Goal: Task Accomplishment & Management: Manage account settings

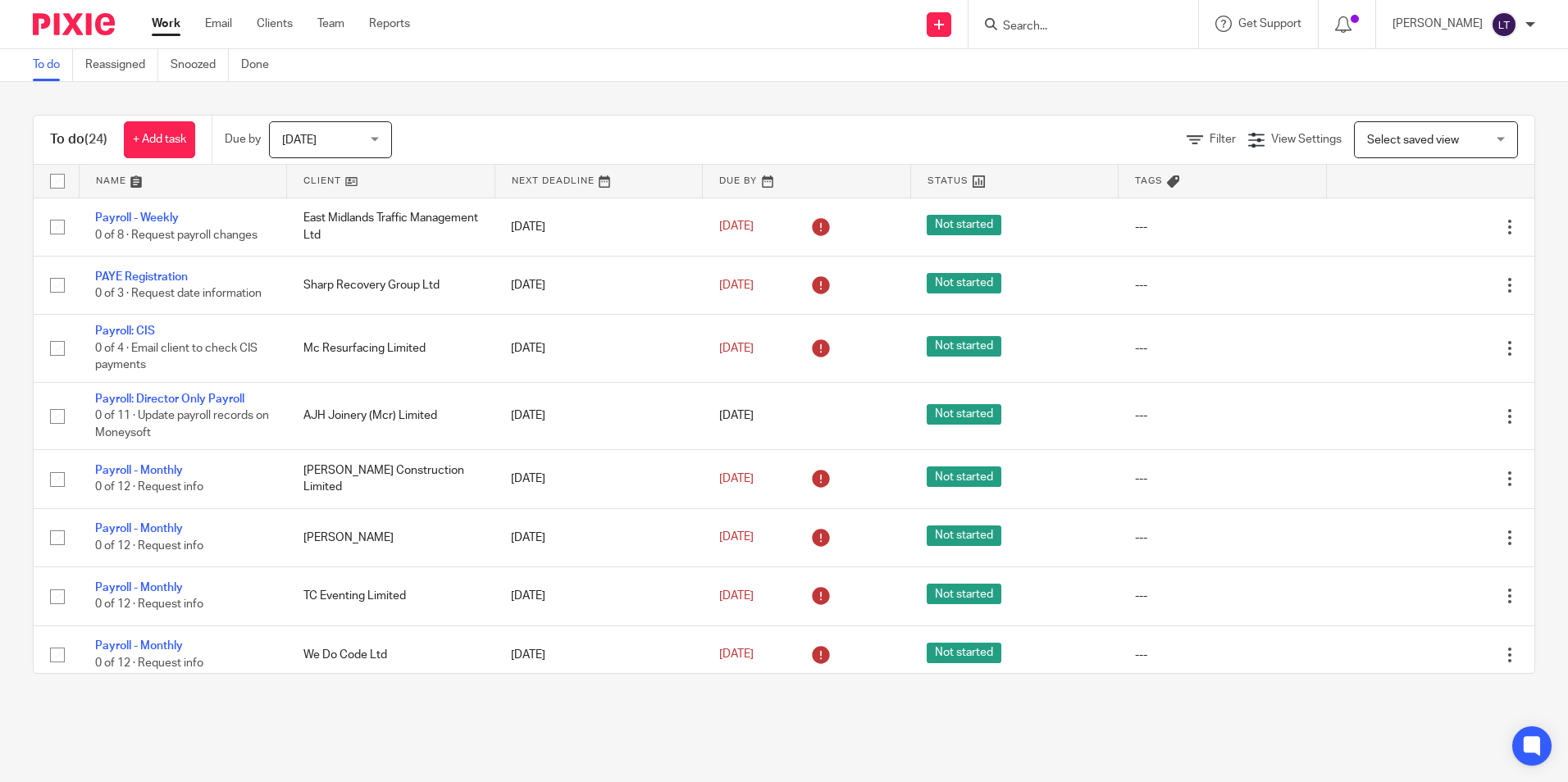
click at [1115, 30] on input "Search" at bounding box center [1075, 26] width 147 height 15
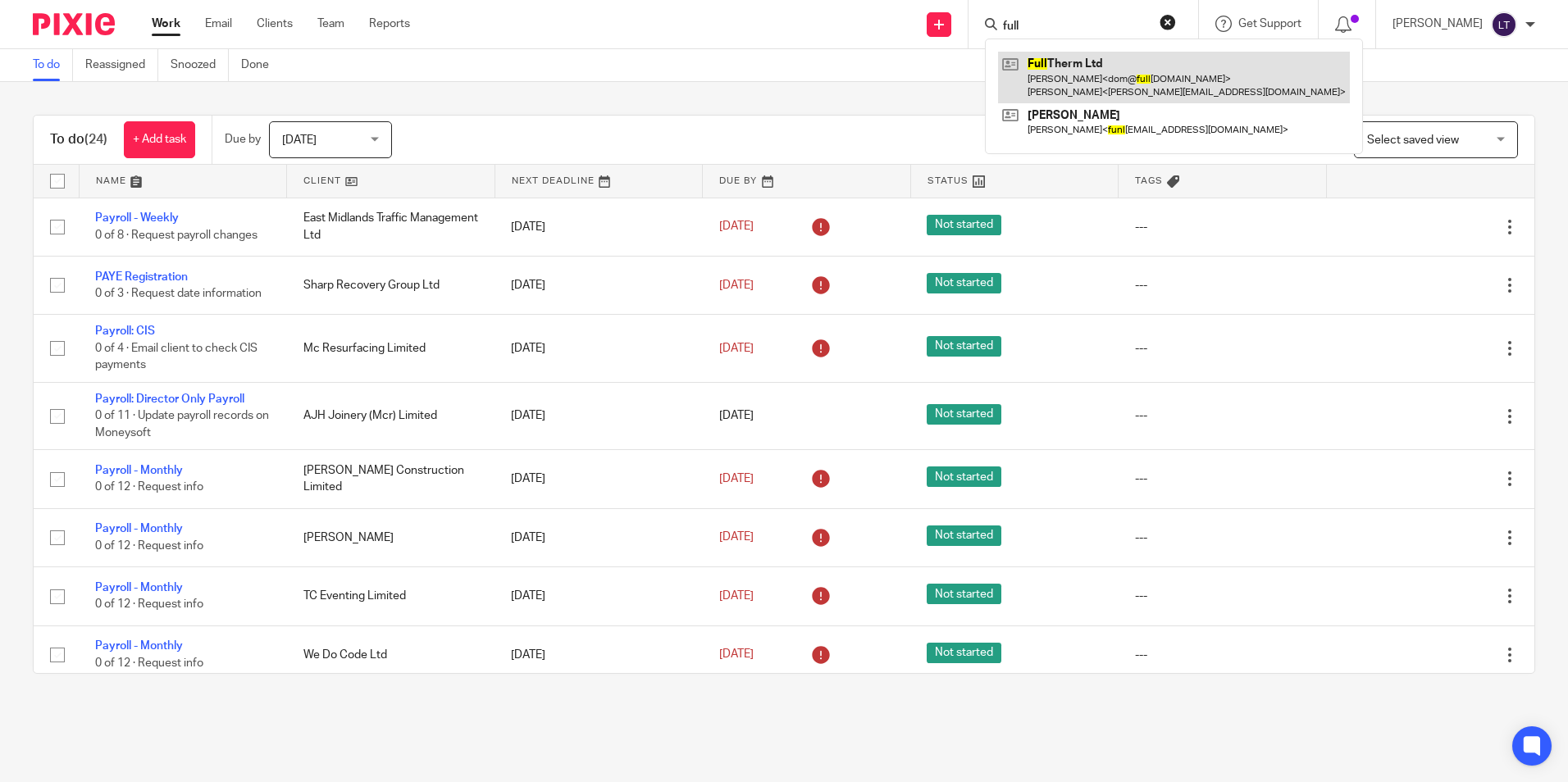
type input "full"
click at [1064, 78] on link at bounding box center [1174, 77] width 352 height 50
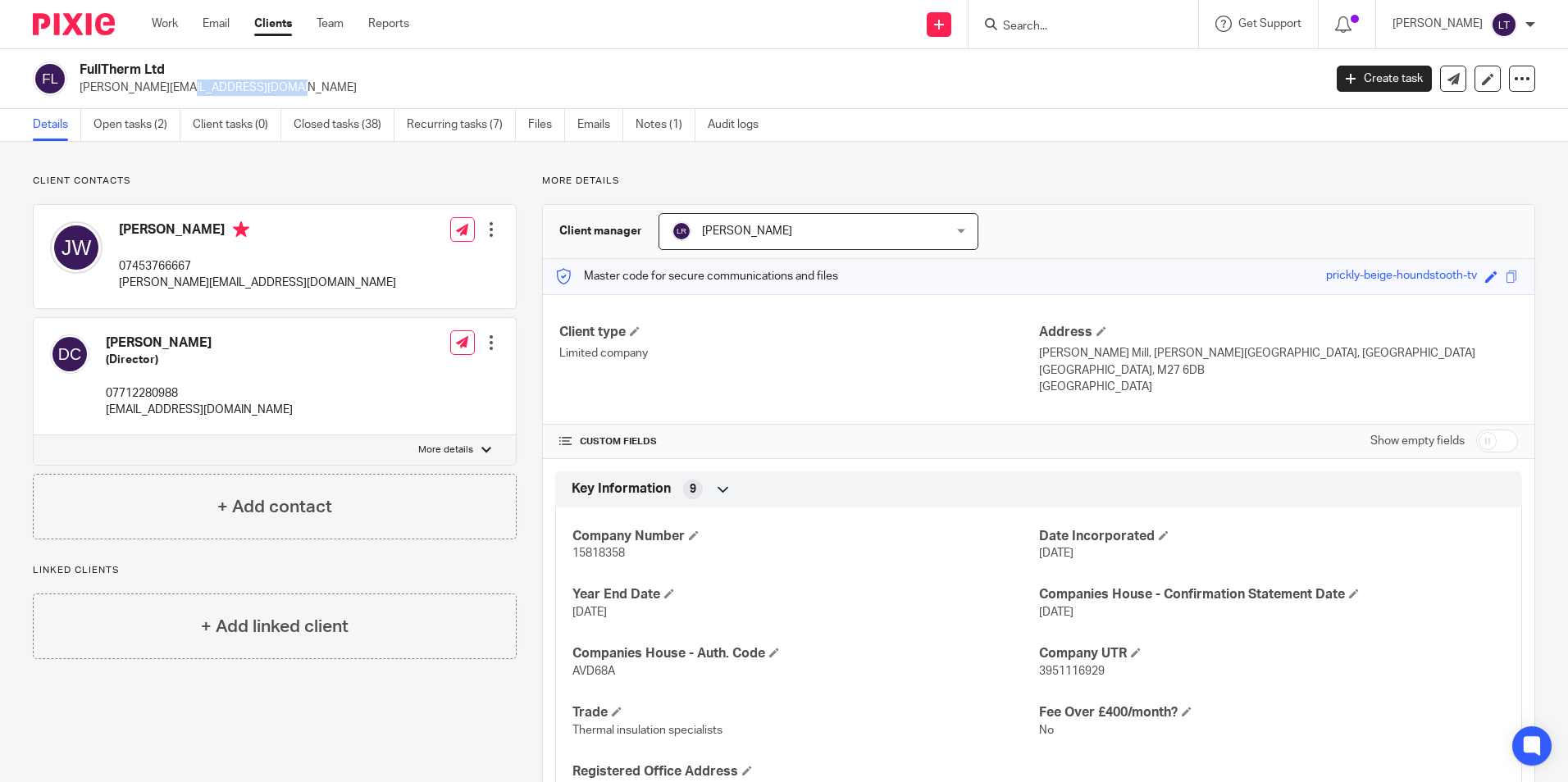
drag, startPoint x: 188, startPoint y: 90, endPoint x: 80, endPoint y: 93, distance: 108.0
click at [80, 93] on p "[PERSON_NAME][EMAIL_ADDRESS][DOMAIN_NAME]" at bounding box center [696, 87] width 1233 height 16
copy p "[PERSON_NAME][EMAIL_ADDRESS][DOMAIN_NAME]"
click at [144, 132] on link "Open tasks (2)" at bounding box center [137, 124] width 87 height 32
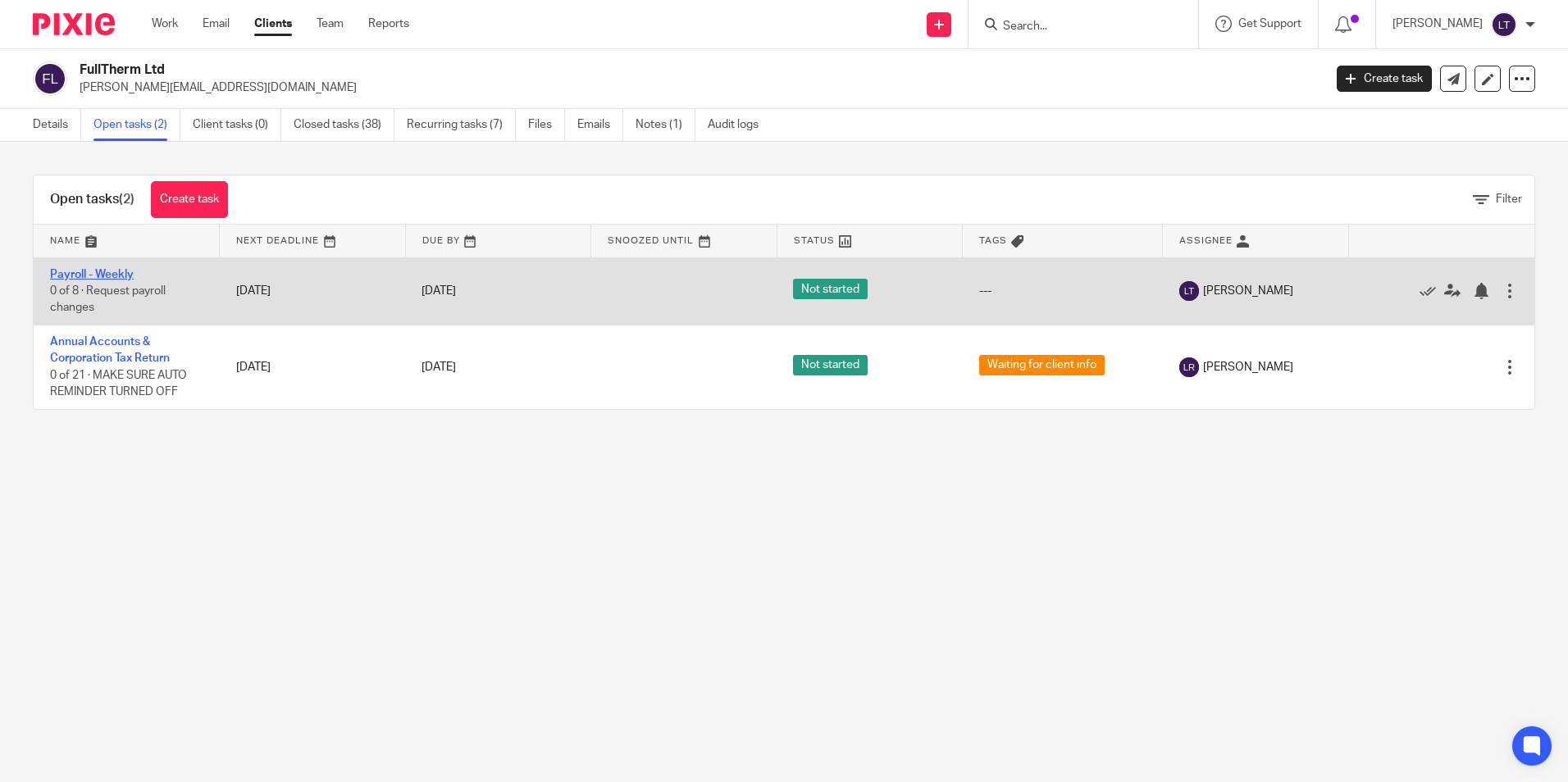
click at [71, 274] on link "Payroll - Weekly" at bounding box center [92, 275] width 83 height 12
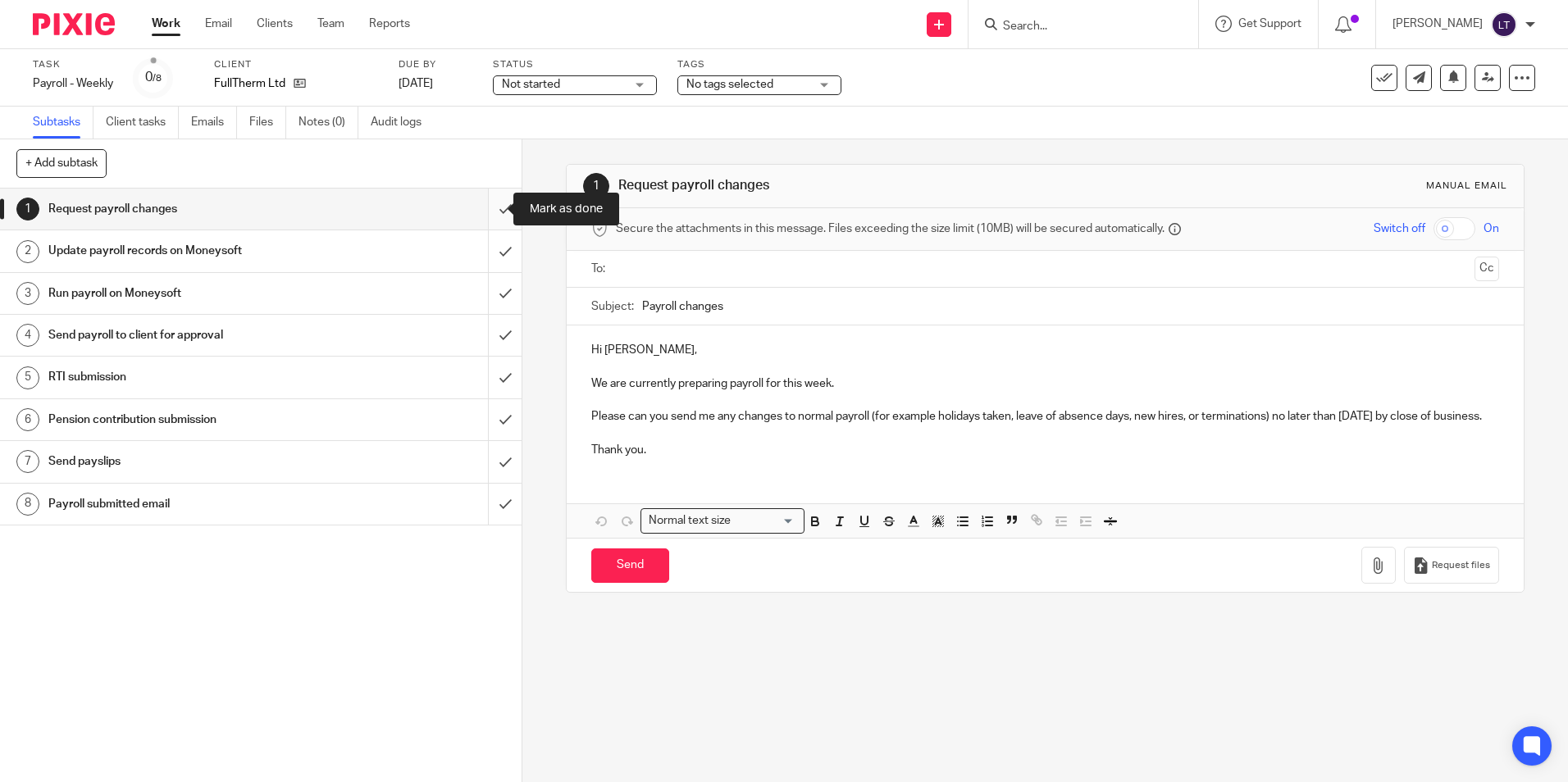
click at [487, 212] on input "submit" at bounding box center [261, 209] width 522 height 41
click at [1084, 22] on input "Search" at bounding box center [1075, 26] width 147 height 15
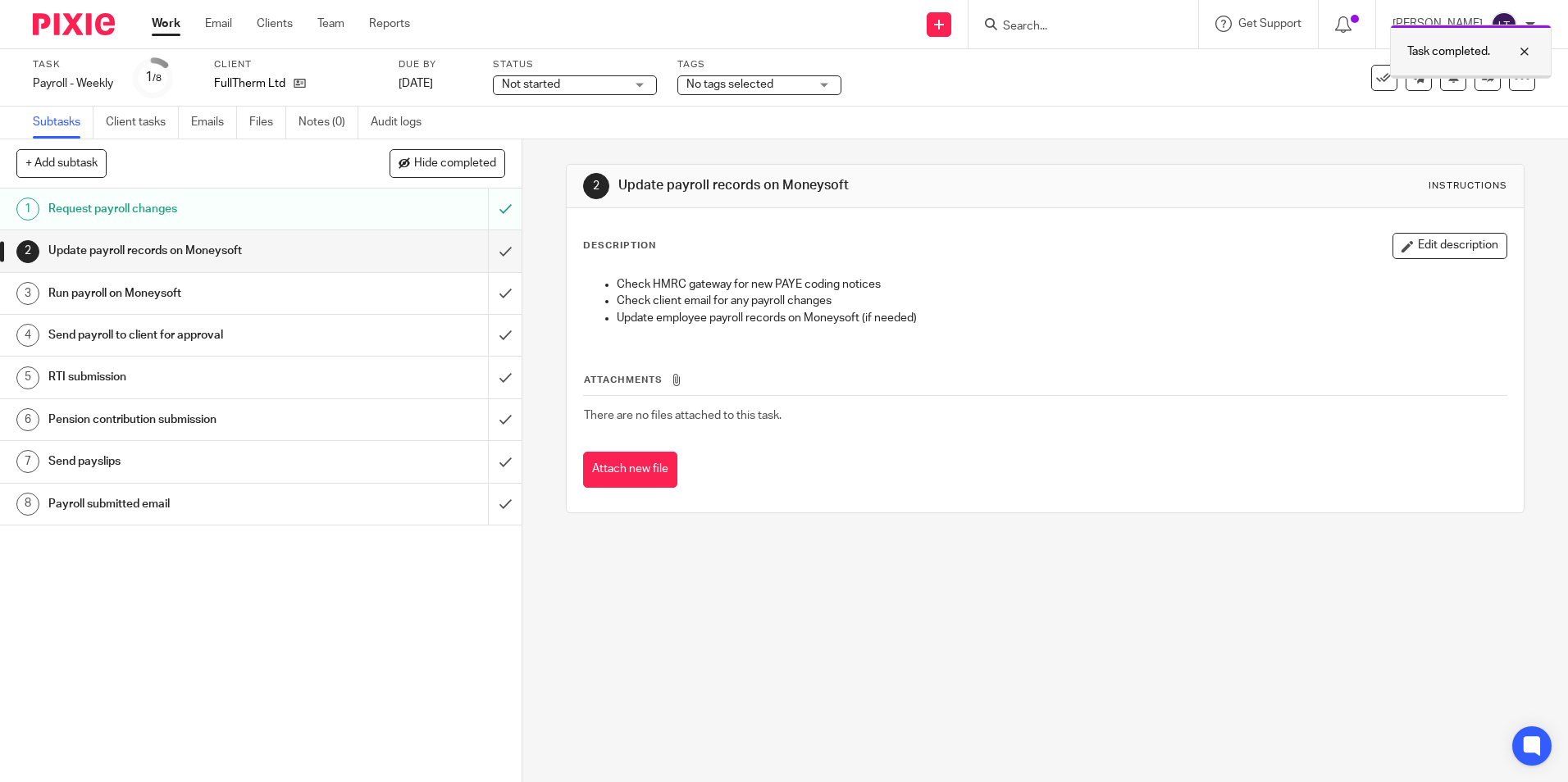
click at [1529, 53] on div at bounding box center [1513, 51] width 45 height 19
click at [1059, 31] on input "Search" at bounding box center [1075, 26] width 147 height 15
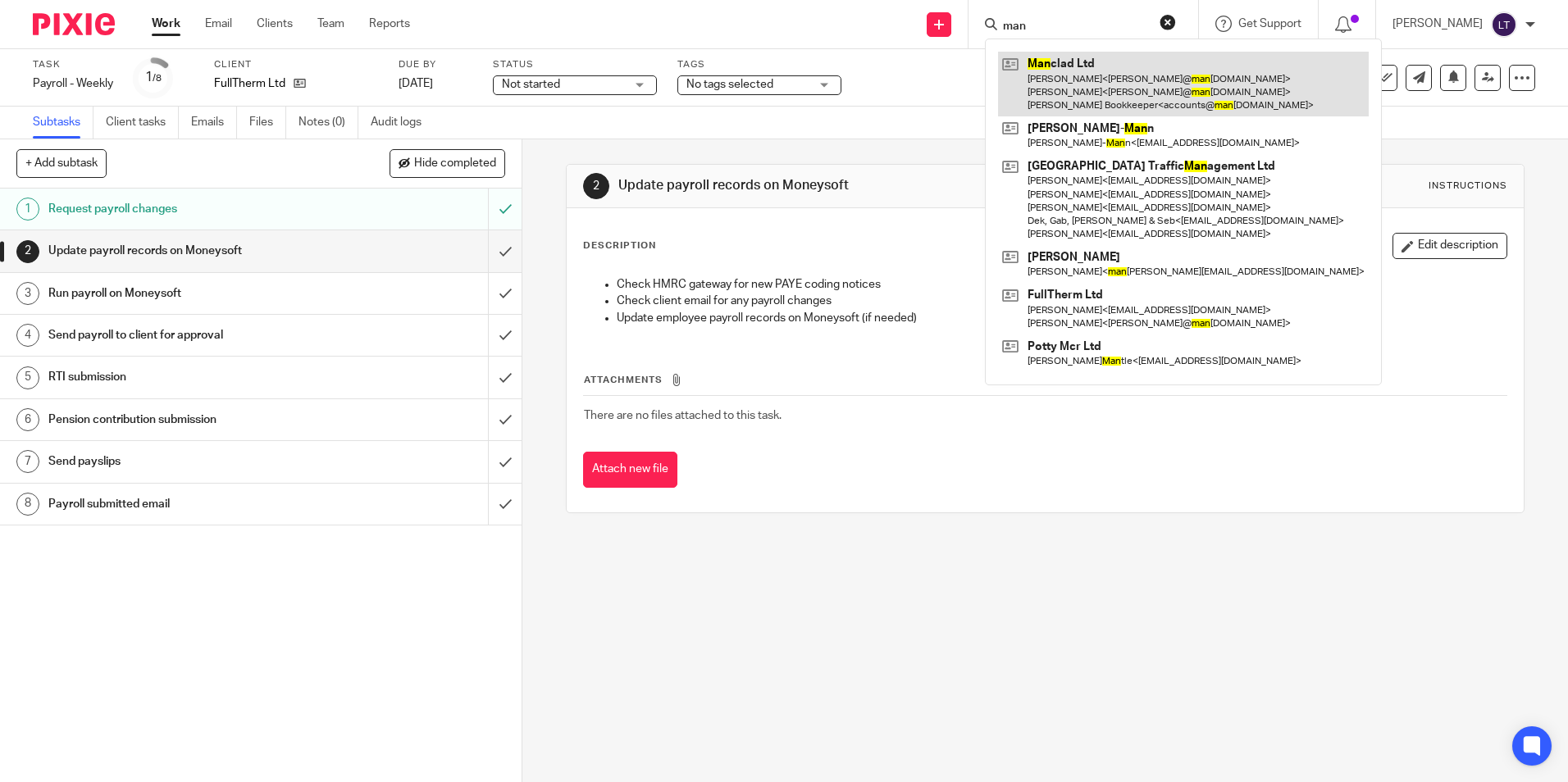
type input "man"
click at [1064, 79] on link at bounding box center [1184, 83] width 371 height 65
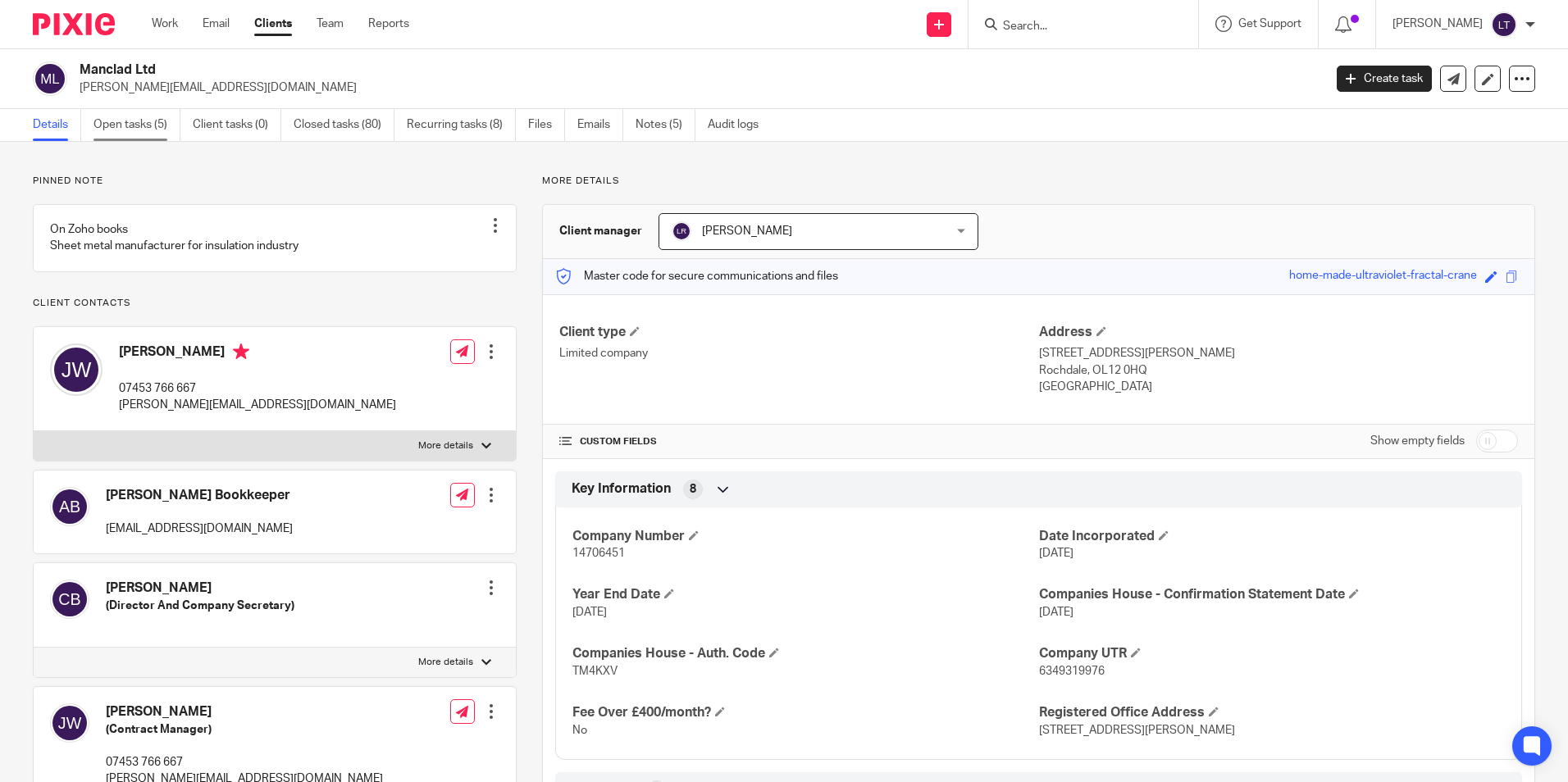
click at [141, 122] on link "Open tasks (5)" at bounding box center [137, 124] width 87 height 32
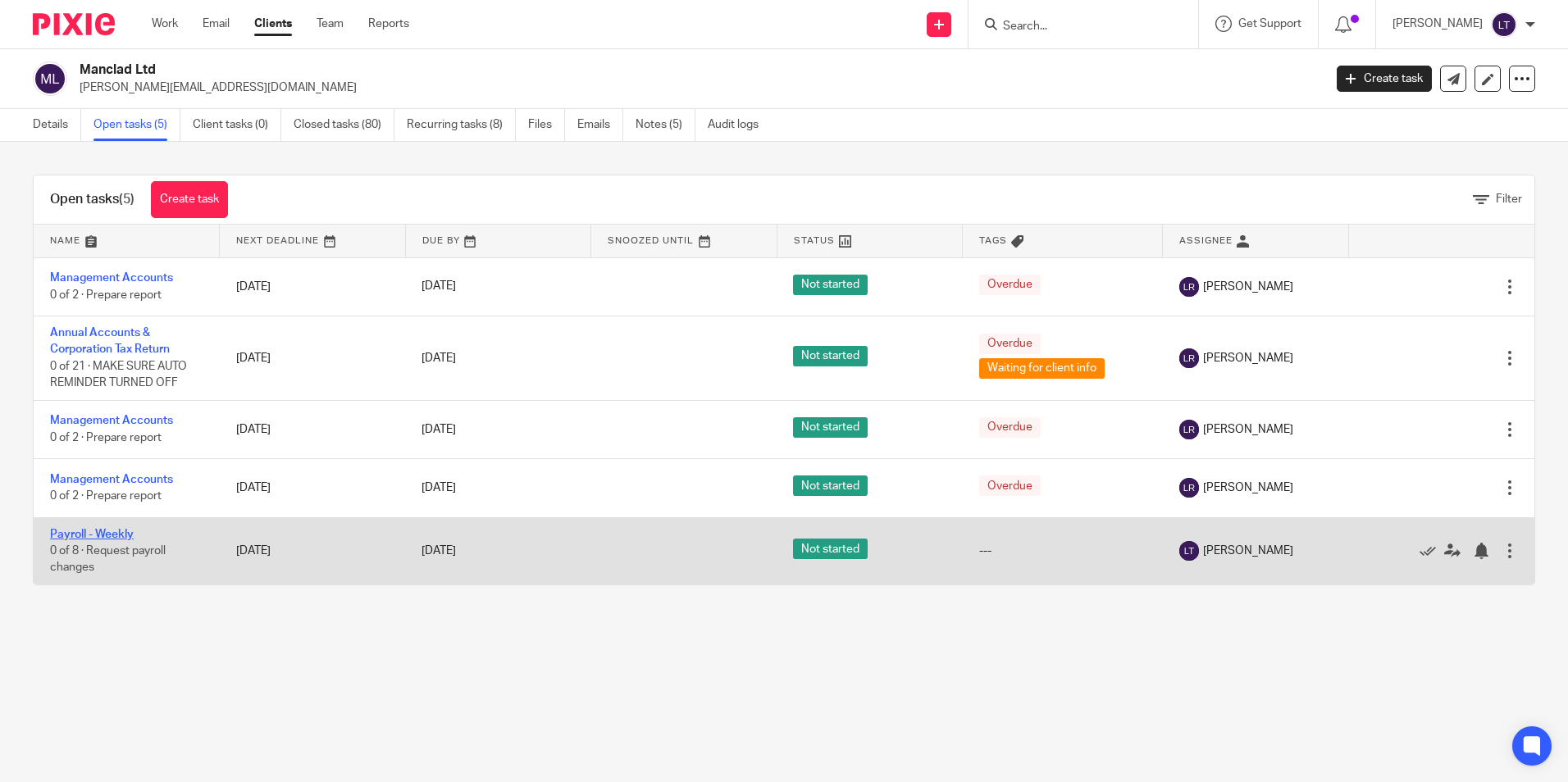
click at [74, 537] on link "Payroll - Weekly" at bounding box center [92, 535] width 83 height 12
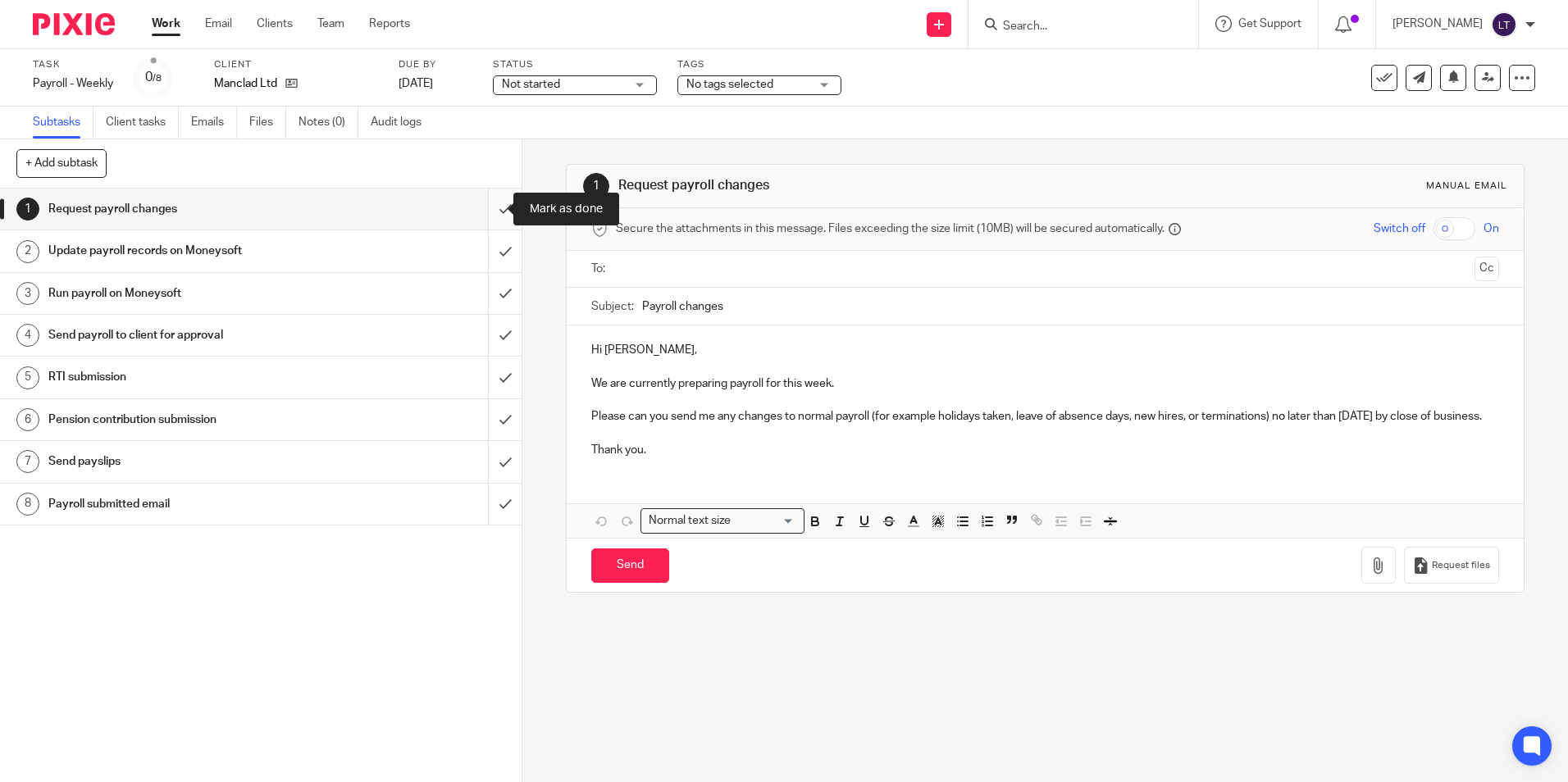
click at [489, 207] on input "submit" at bounding box center [261, 209] width 522 height 41
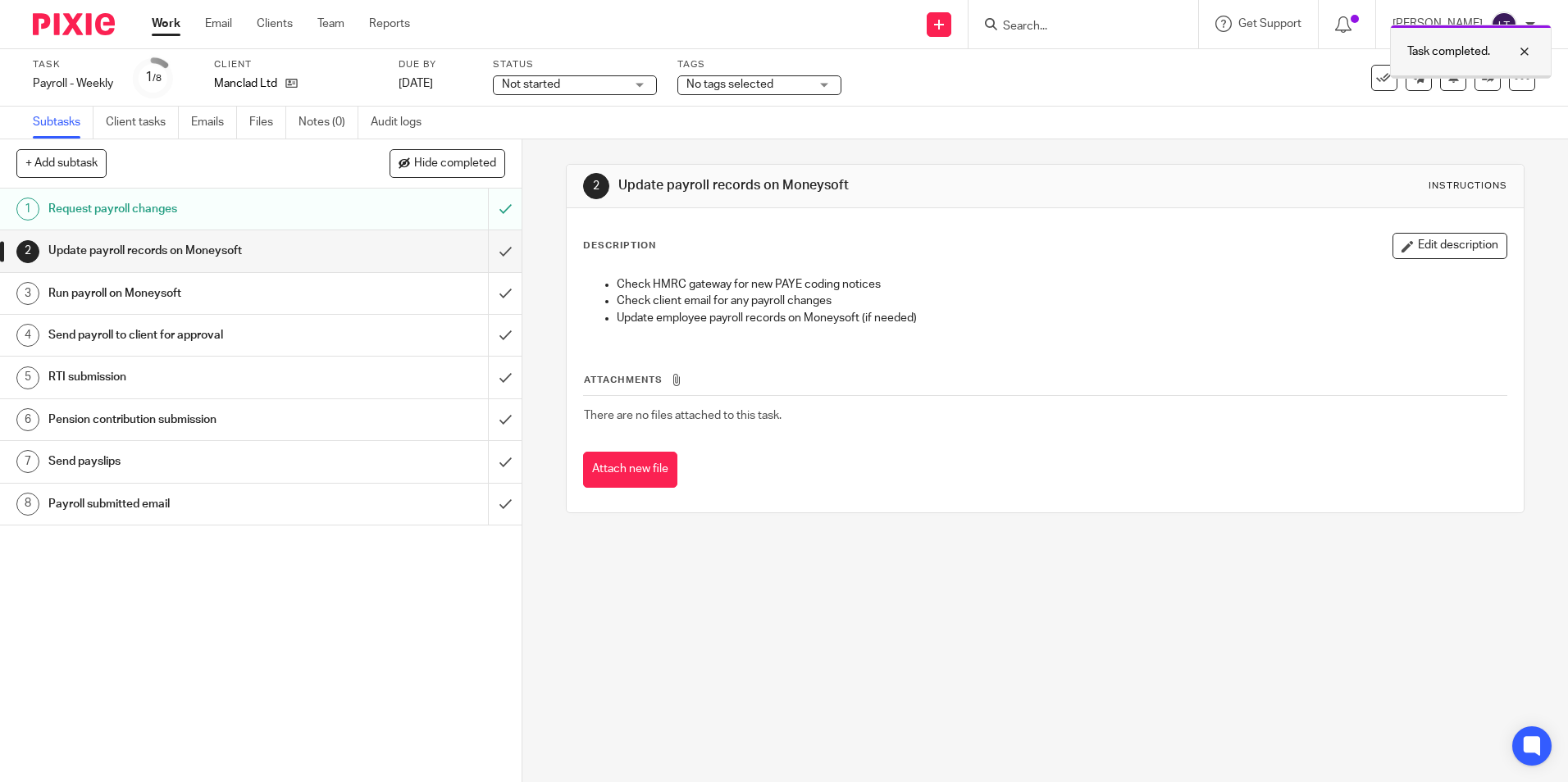
click at [1530, 52] on div at bounding box center [1513, 51] width 45 height 19
click at [1047, 16] on form at bounding box center [1089, 23] width 175 height 20
click at [1101, 32] on input "Search" at bounding box center [1075, 26] width 147 height 15
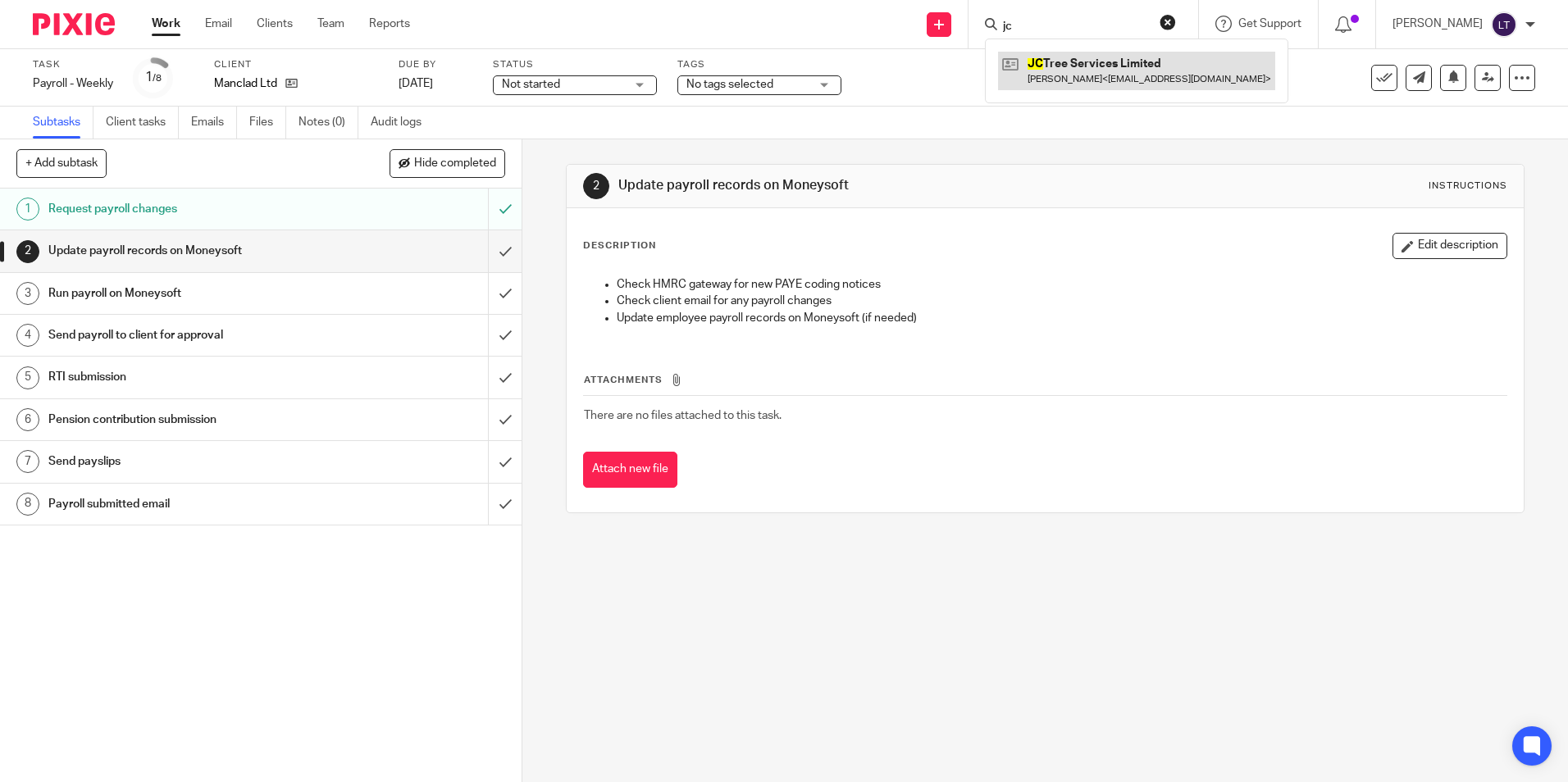
type input "jc"
click at [1102, 72] on link at bounding box center [1137, 70] width 278 height 38
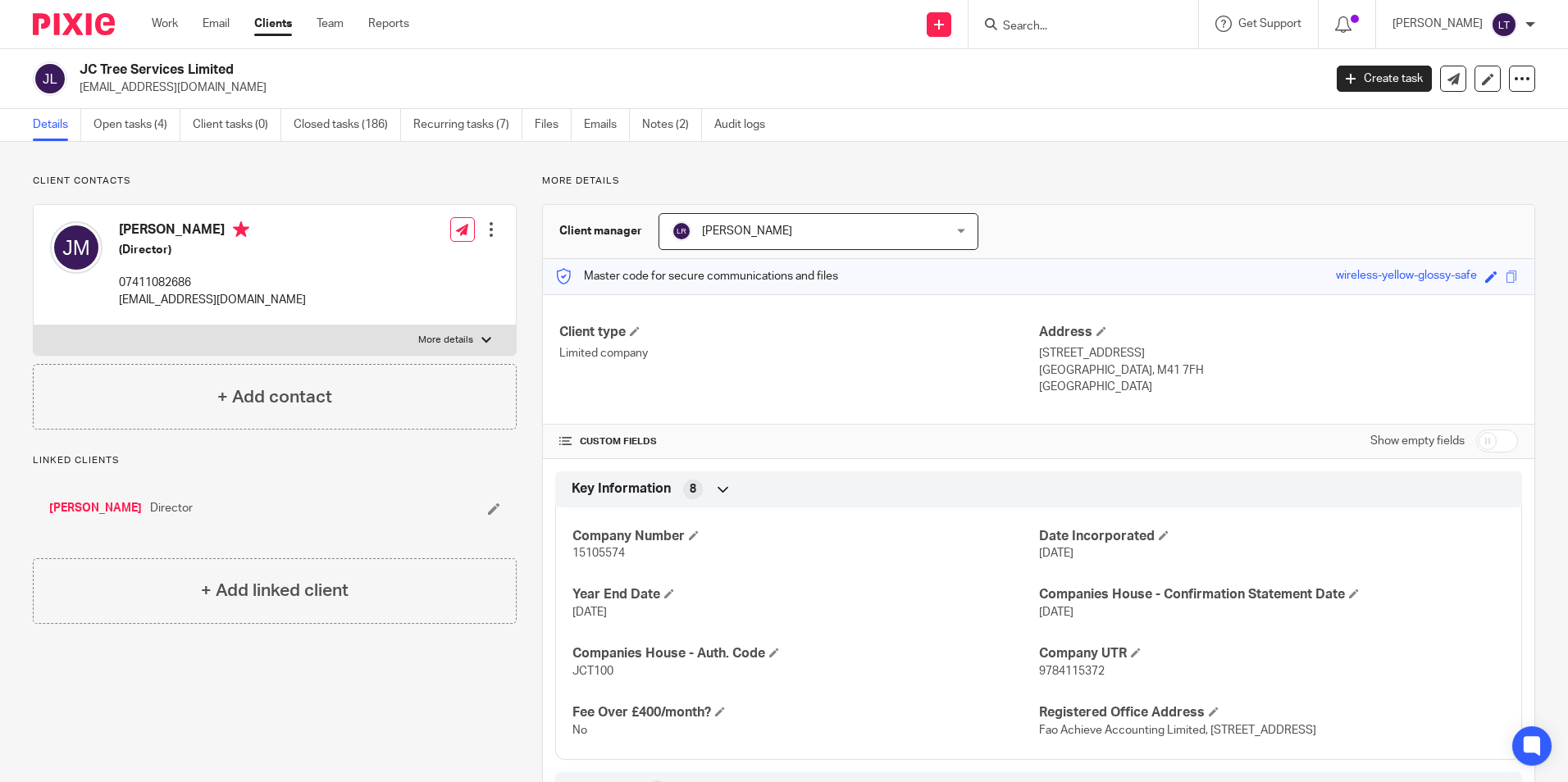
drag, startPoint x: 221, startPoint y: 87, endPoint x: 78, endPoint y: 99, distance: 143.5
click at [78, 99] on div "JC Tree Services Limited joshjmercer@yahoo.co.uk Create task Update from Compan…" at bounding box center [784, 80] width 1568 height 60
copy p "joshjmercer@yahoo.co.uk"
click at [106, 130] on link "Open tasks (4)" at bounding box center [137, 124] width 87 height 32
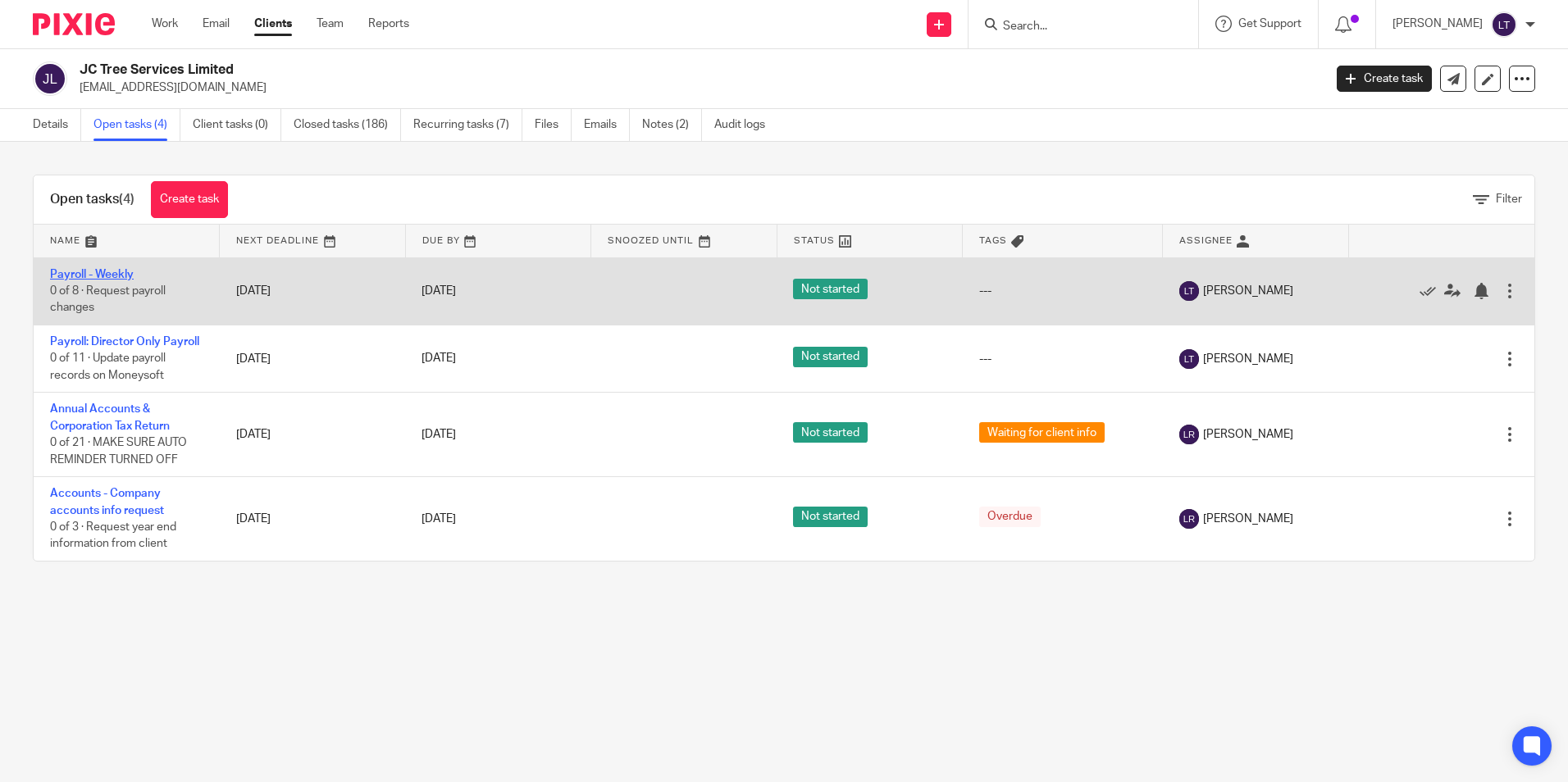
click at [99, 272] on link "Payroll - Weekly" at bounding box center [92, 275] width 83 height 12
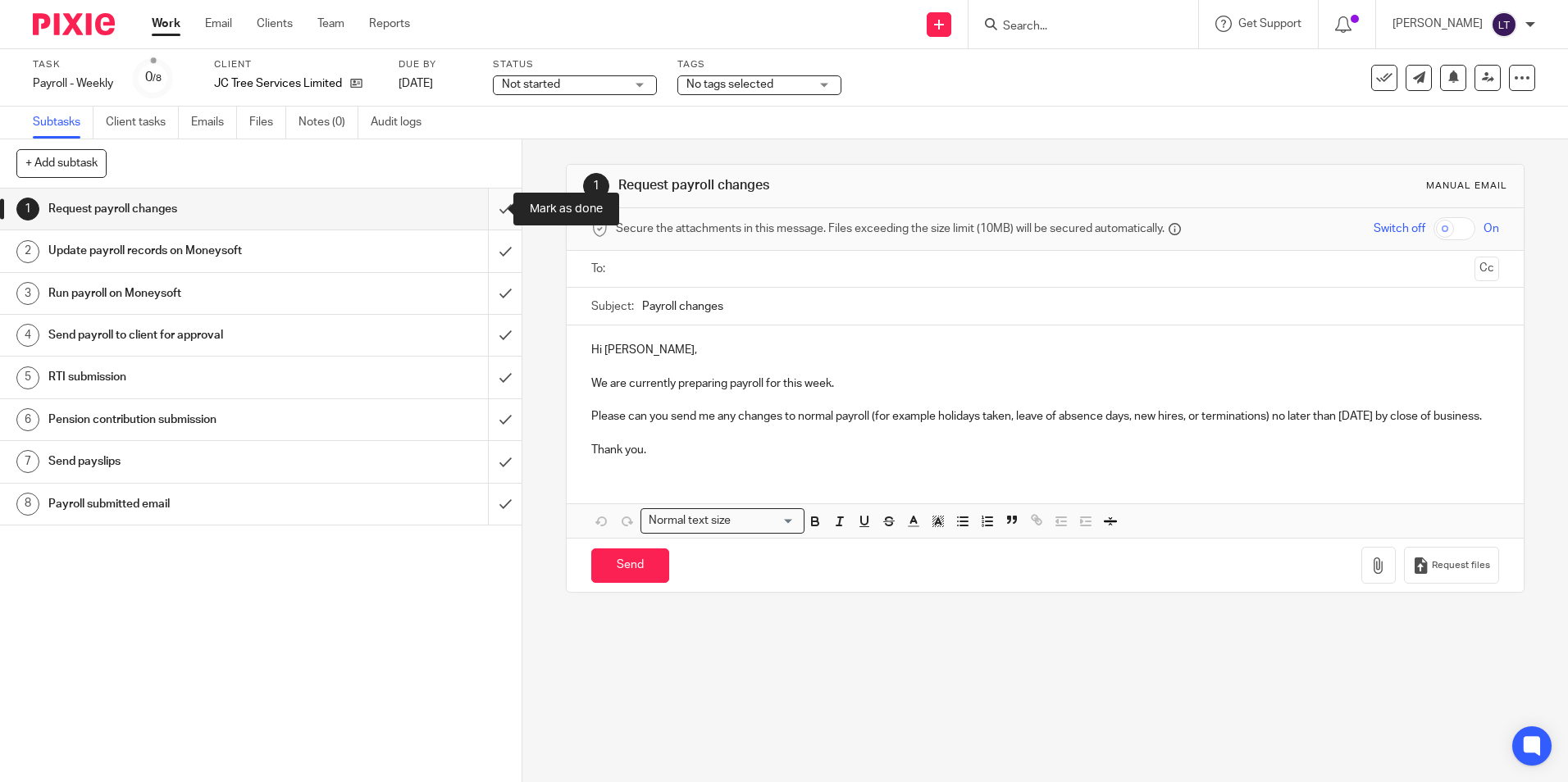
click at [487, 219] on input "submit" at bounding box center [261, 209] width 522 height 41
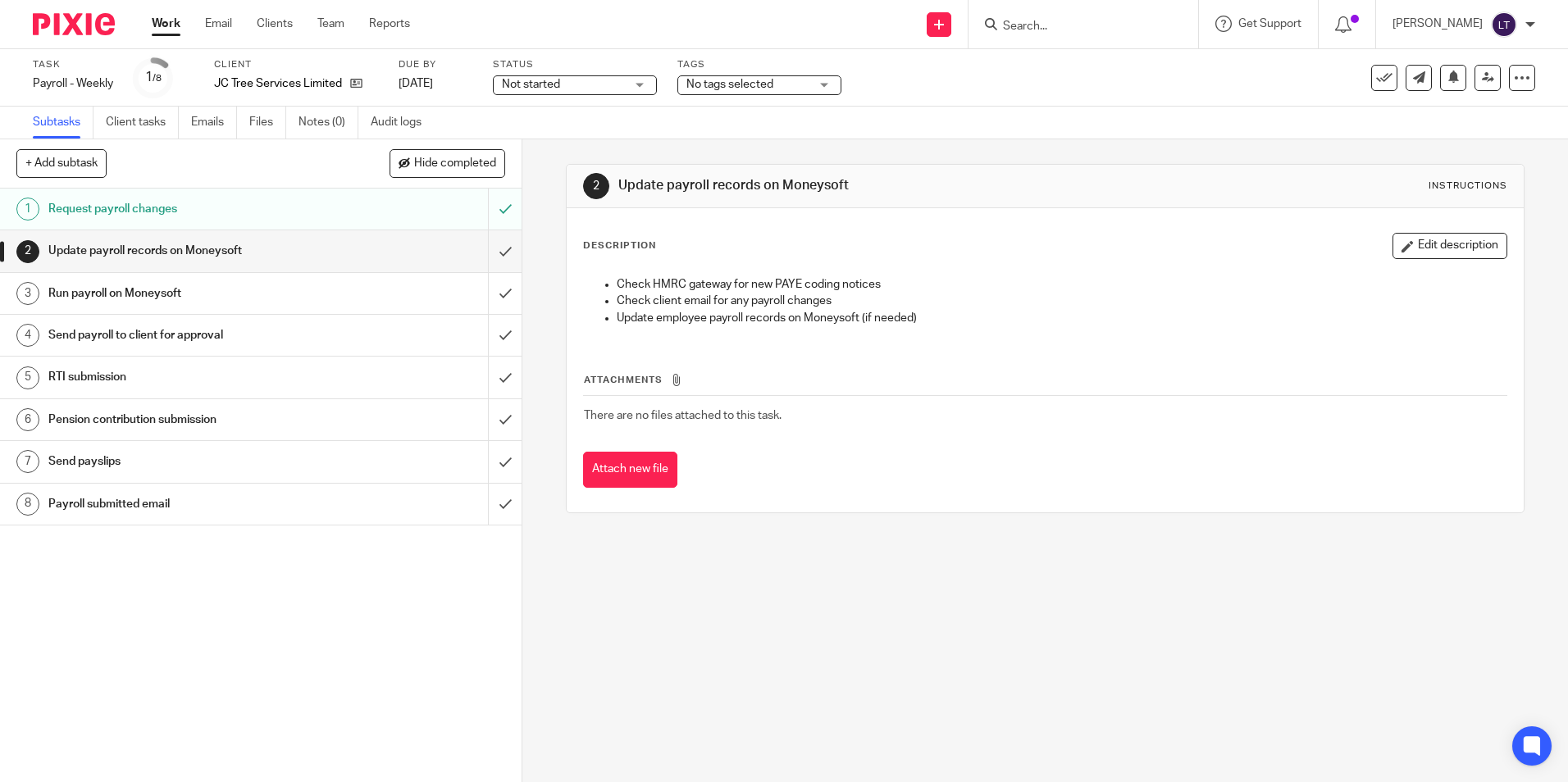
click at [1120, 23] on div "Task completed." at bounding box center [1167, 48] width 768 height 62
click at [1143, 24] on input "Search" at bounding box center [1075, 26] width 147 height 15
type input "aff"
click at [1100, 75] on link at bounding box center [1137, 70] width 278 height 38
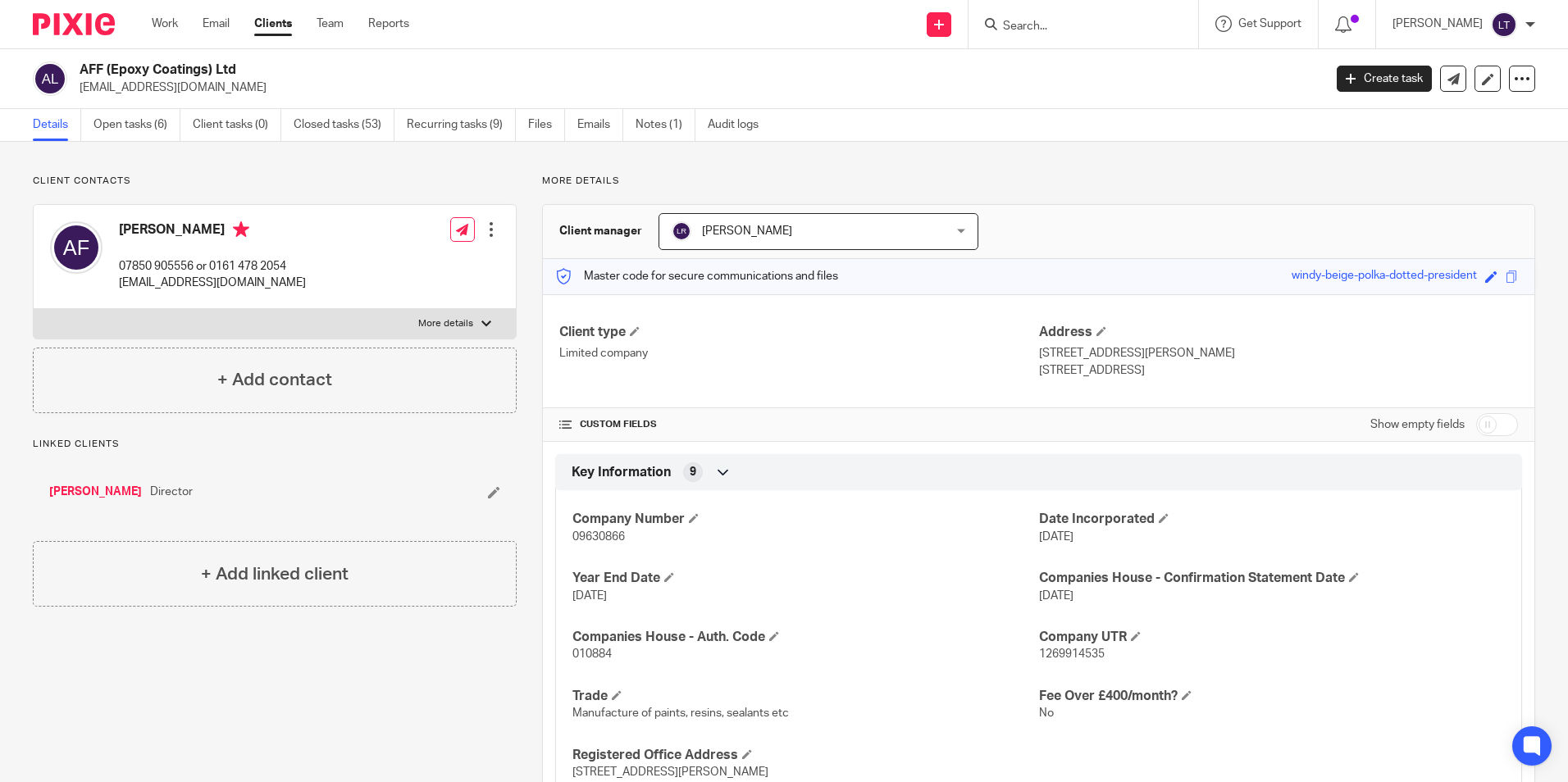
drag, startPoint x: 224, startPoint y: 88, endPoint x: 78, endPoint y: 97, distance: 146.3
click at [78, 97] on div "AFF (Epoxy Coatings) Ltd [EMAIL_ADDRESS][DOMAIN_NAME] Create task Update from C…" at bounding box center [784, 80] width 1568 height 60
copy p "[EMAIL_ADDRESS][DOMAIN_NAME]"
drag, startPoint x: 144, startPoint y: 114, endPoint x: 156, endPoint y: 118, distance: 12.6
click at [144, 114] on link "Open tasks (6)" at bounding box center [137, 124] width 87 height 32
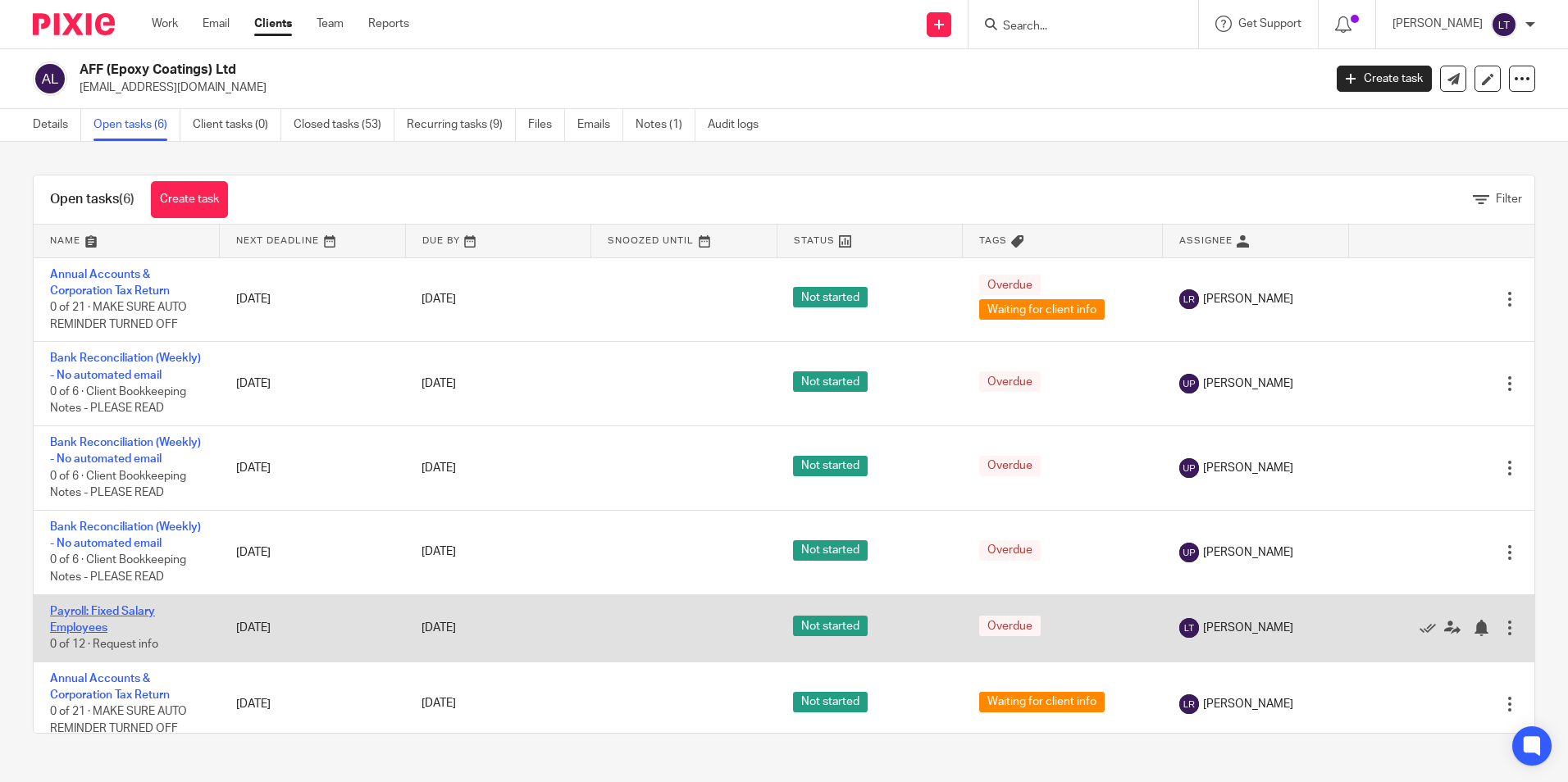
click at [84, 634] on link "Payroll: Fixed Salary Employees" at bounding box center [103, 620] width 105 height 28
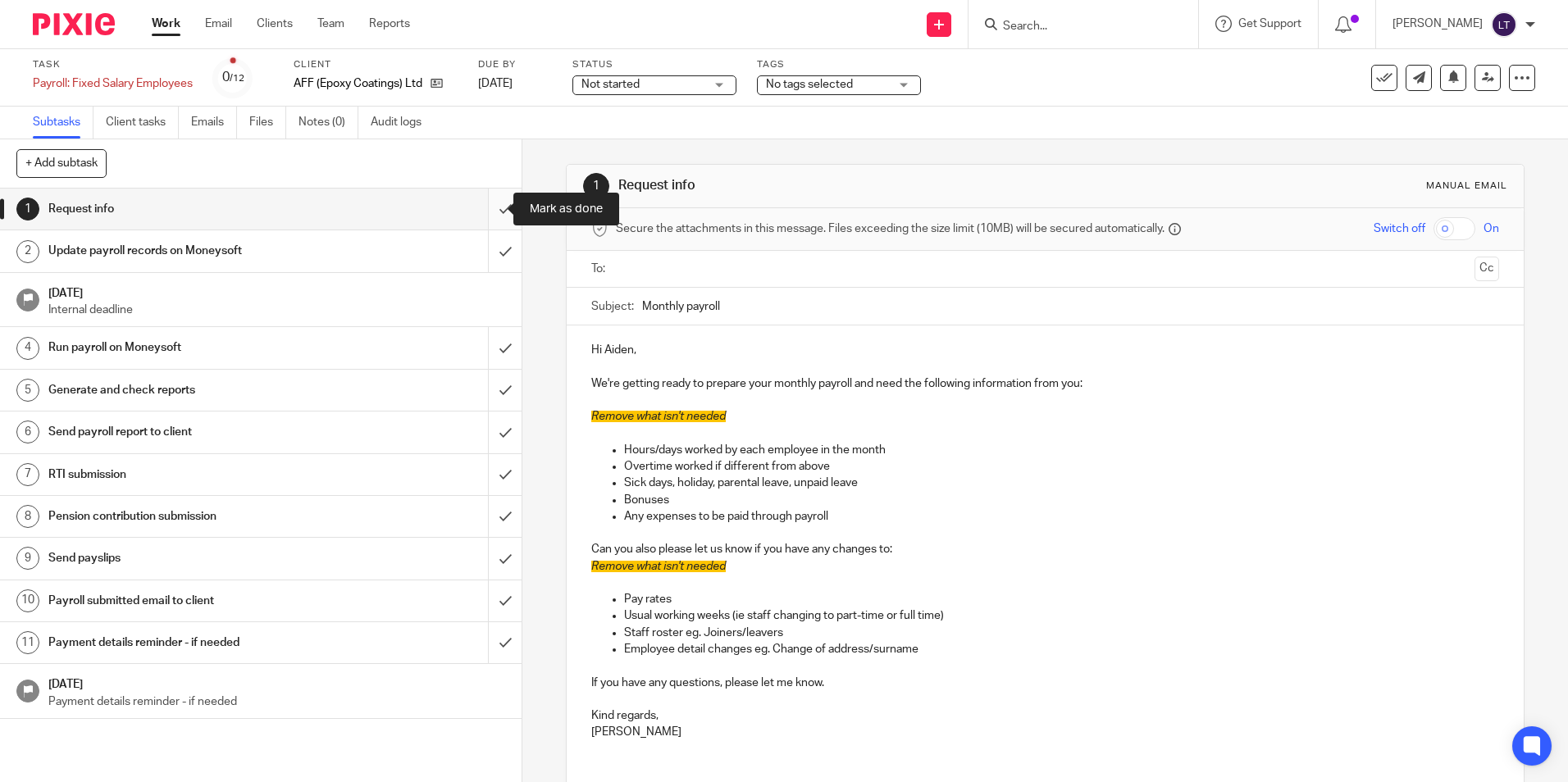
drag, startPoint x: 493, startPoint y: 210, endPoint x: 480, endPoint y: 208, distance: 13.2
click at [493, 209] on input "submit" at bounding box center [261, 209] width 522 height 41
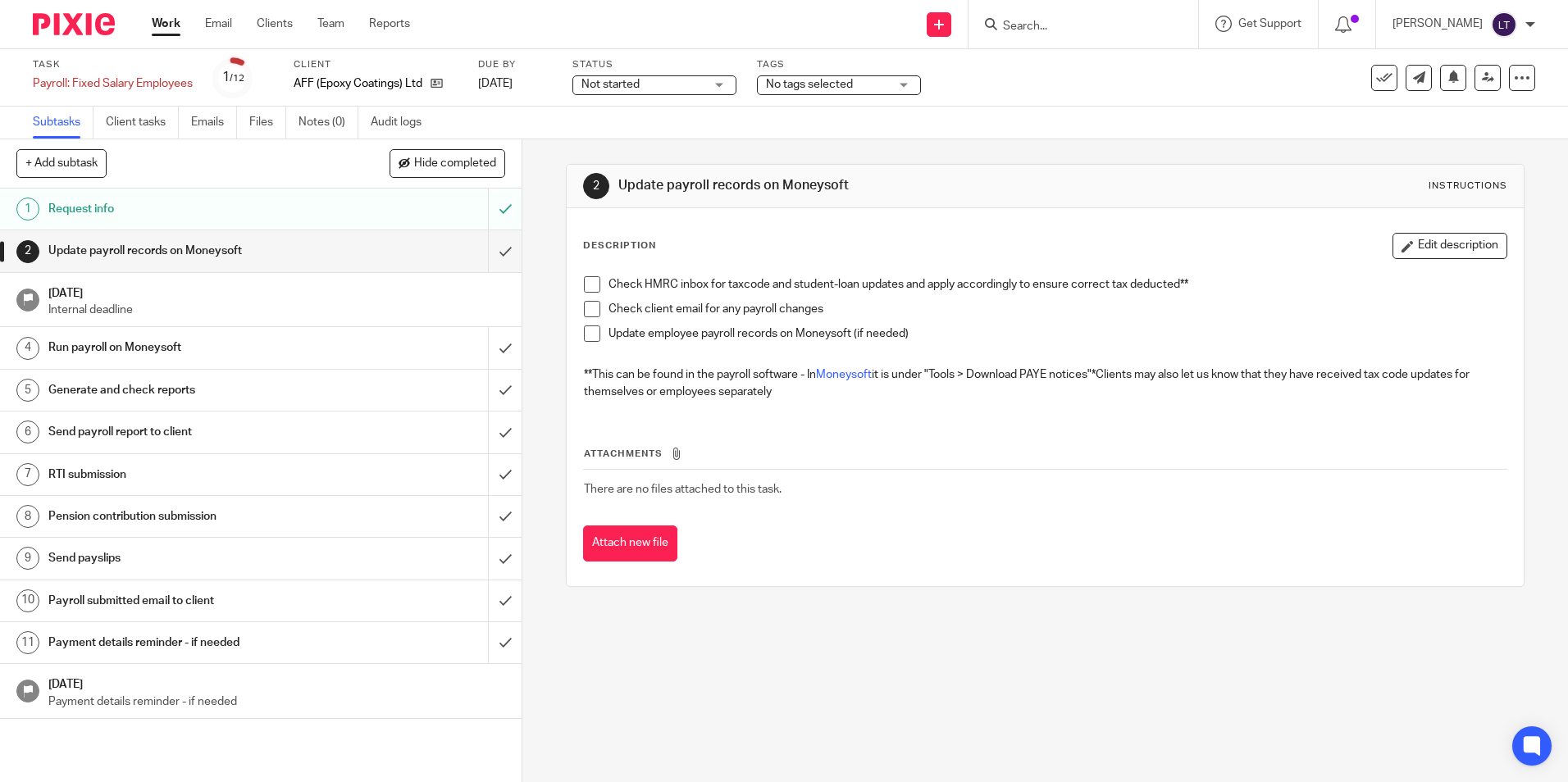
click at [63, 32] on img at bounding box center [74, 24] width 82 height 22
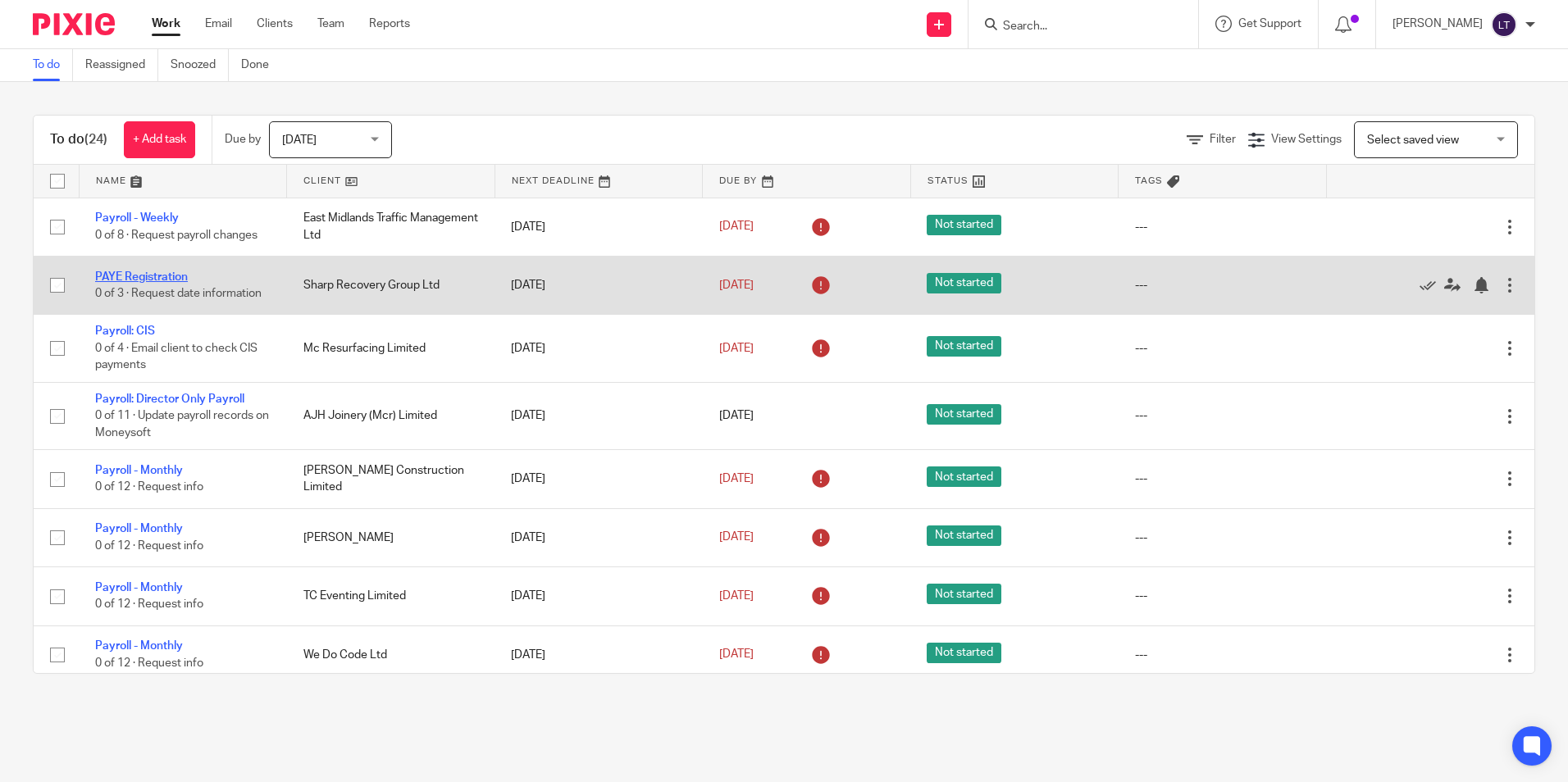
click at [143, 277] on link "PAYE Registration" at bounding box center [142, 277] width 93 height 12
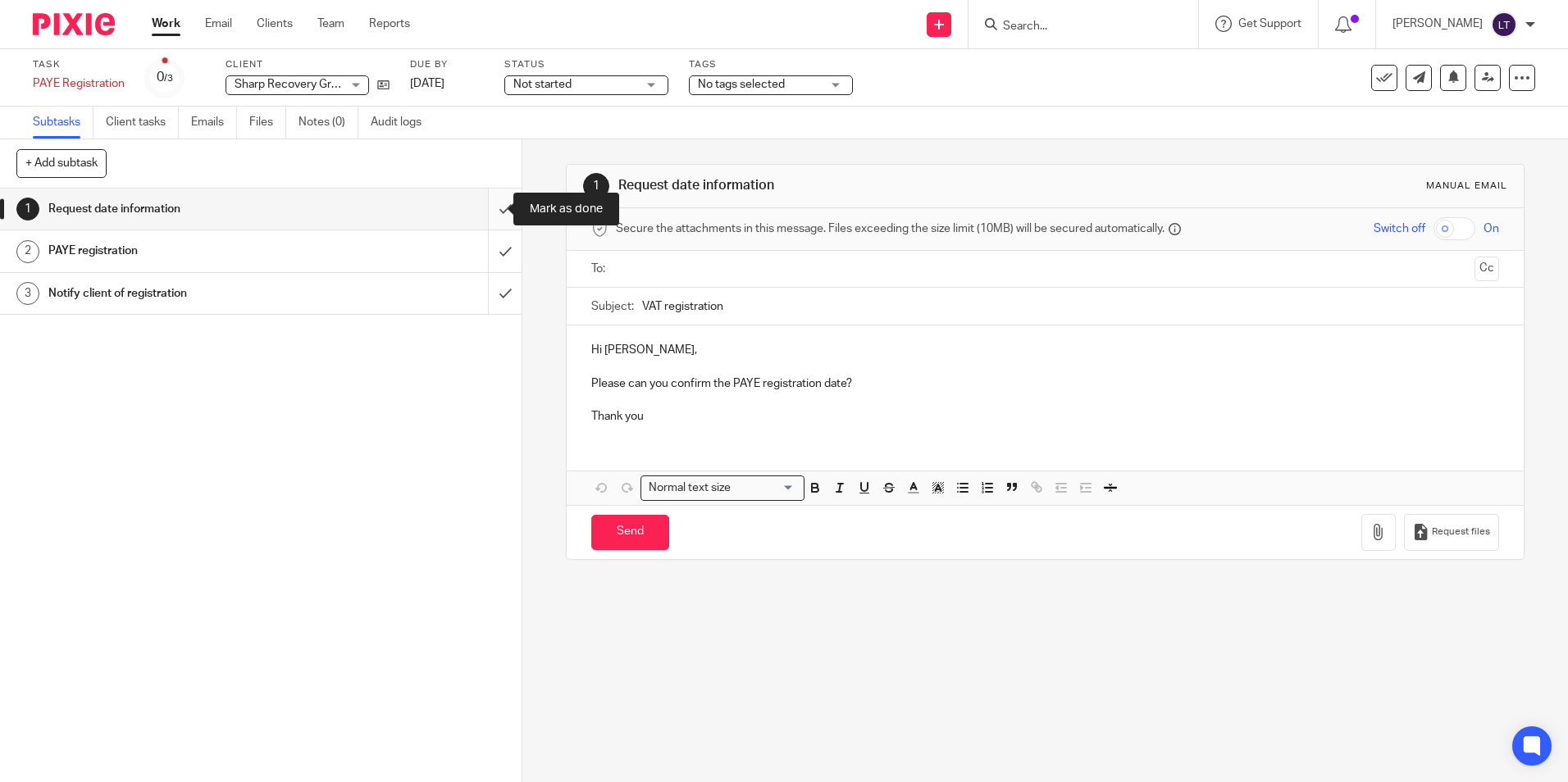
click at [489, 210] on input "submit" at bounding box center [261, 209] width 522 height 41
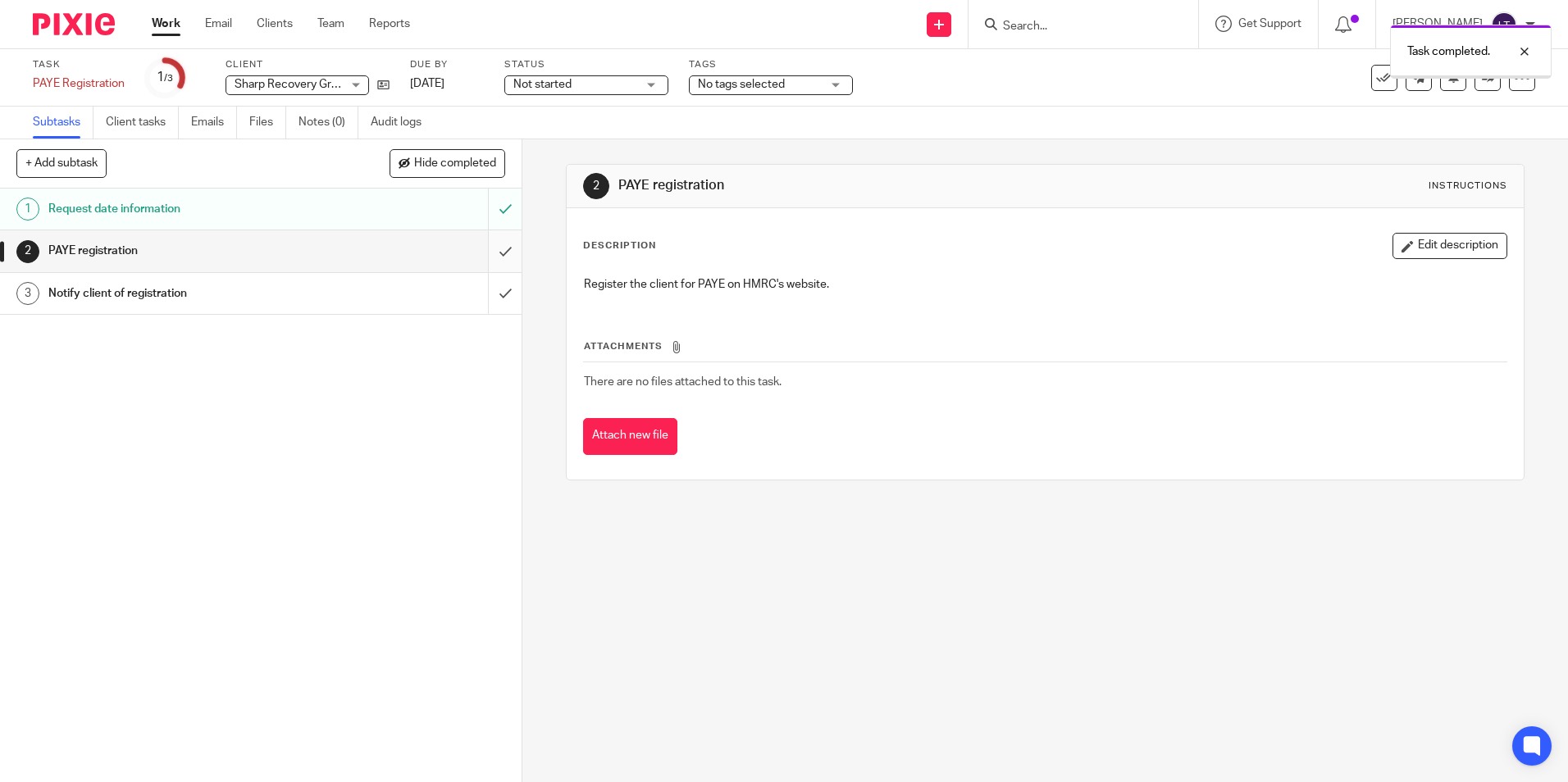
click at [484, 247] on input "submit" at bounding box center [261, 251] width 522 height 41
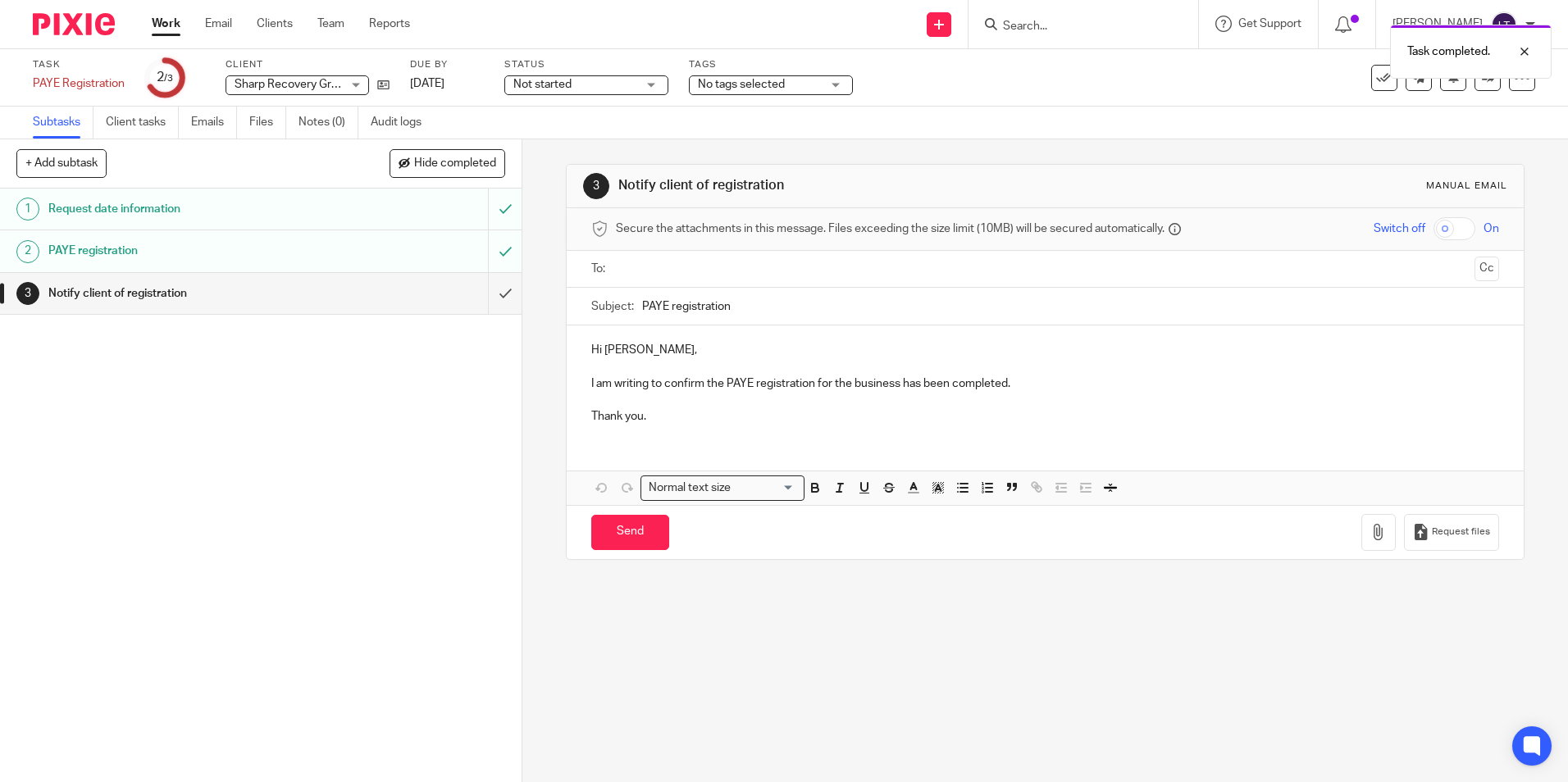
click at [55, 28] on img at bounding box center [74, 24] width 82 height 22
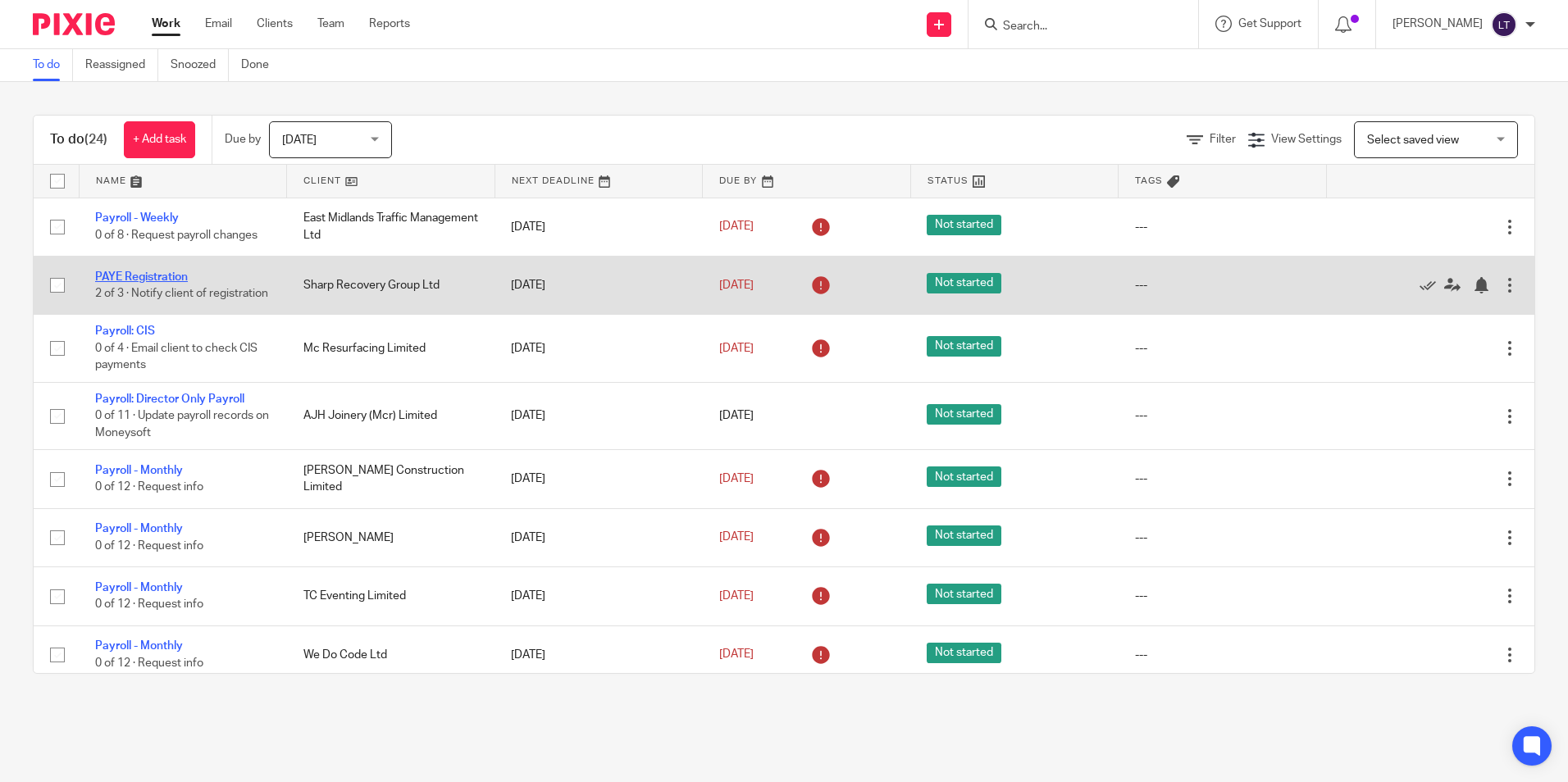
click at [117, 274] on link "PAYE Registration" at bounding box center [142, 277] width 93 height 12
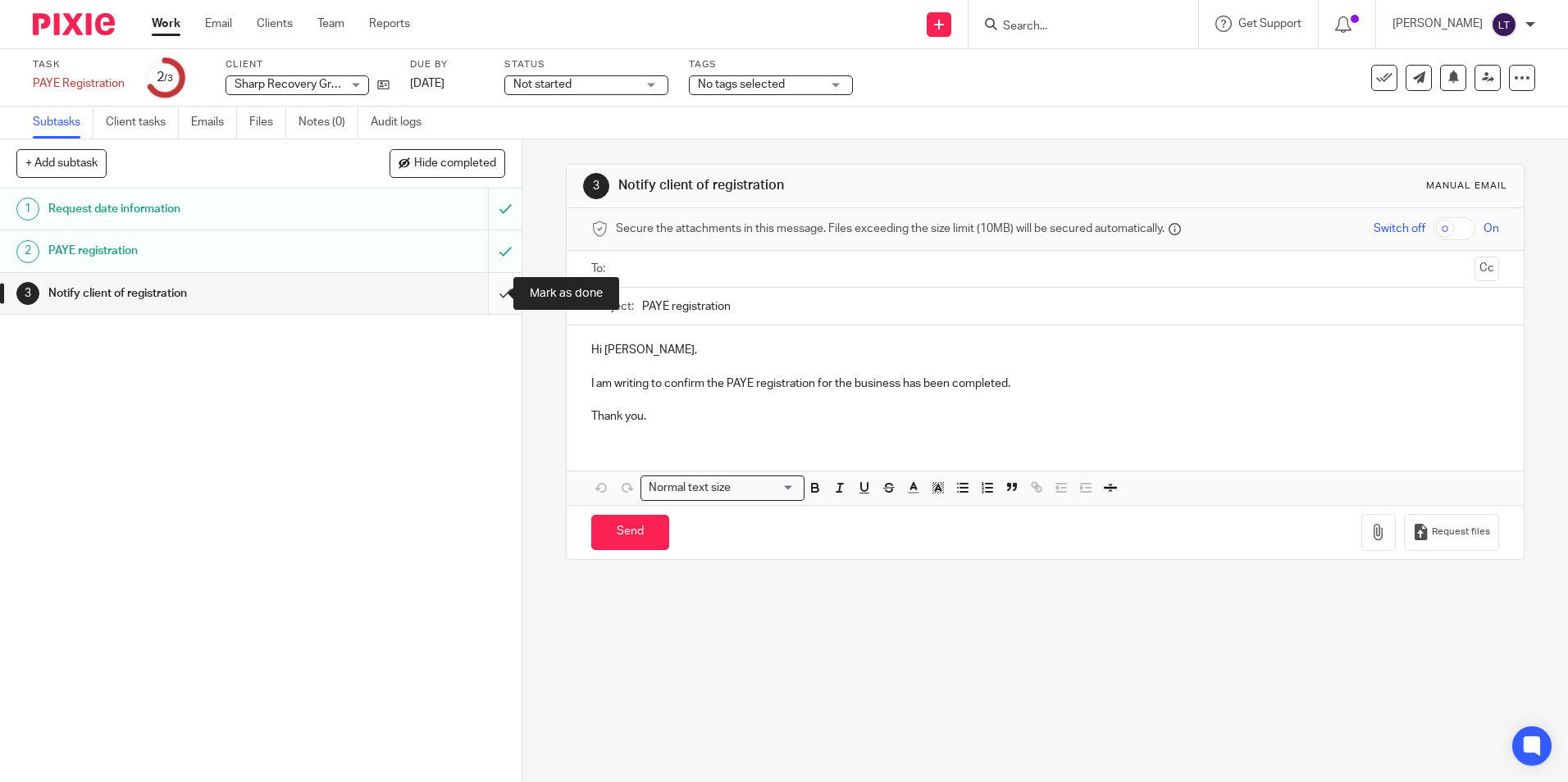
click at [489, 296] on input "submit" at bounding box center [261, 294] width 522 height 41
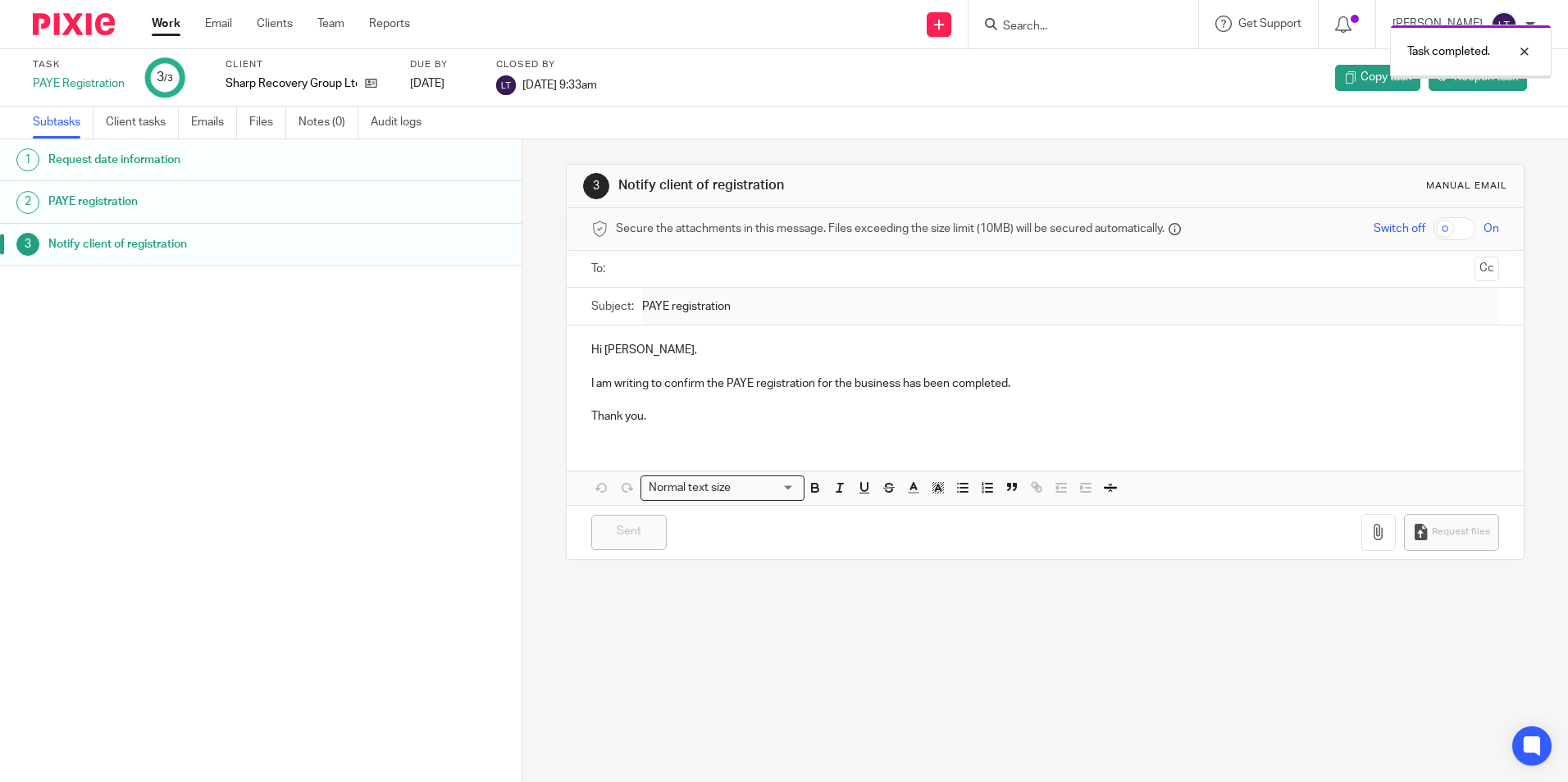
click at [72, 28] on img at bounding box center [74, 24] width 82 height 22
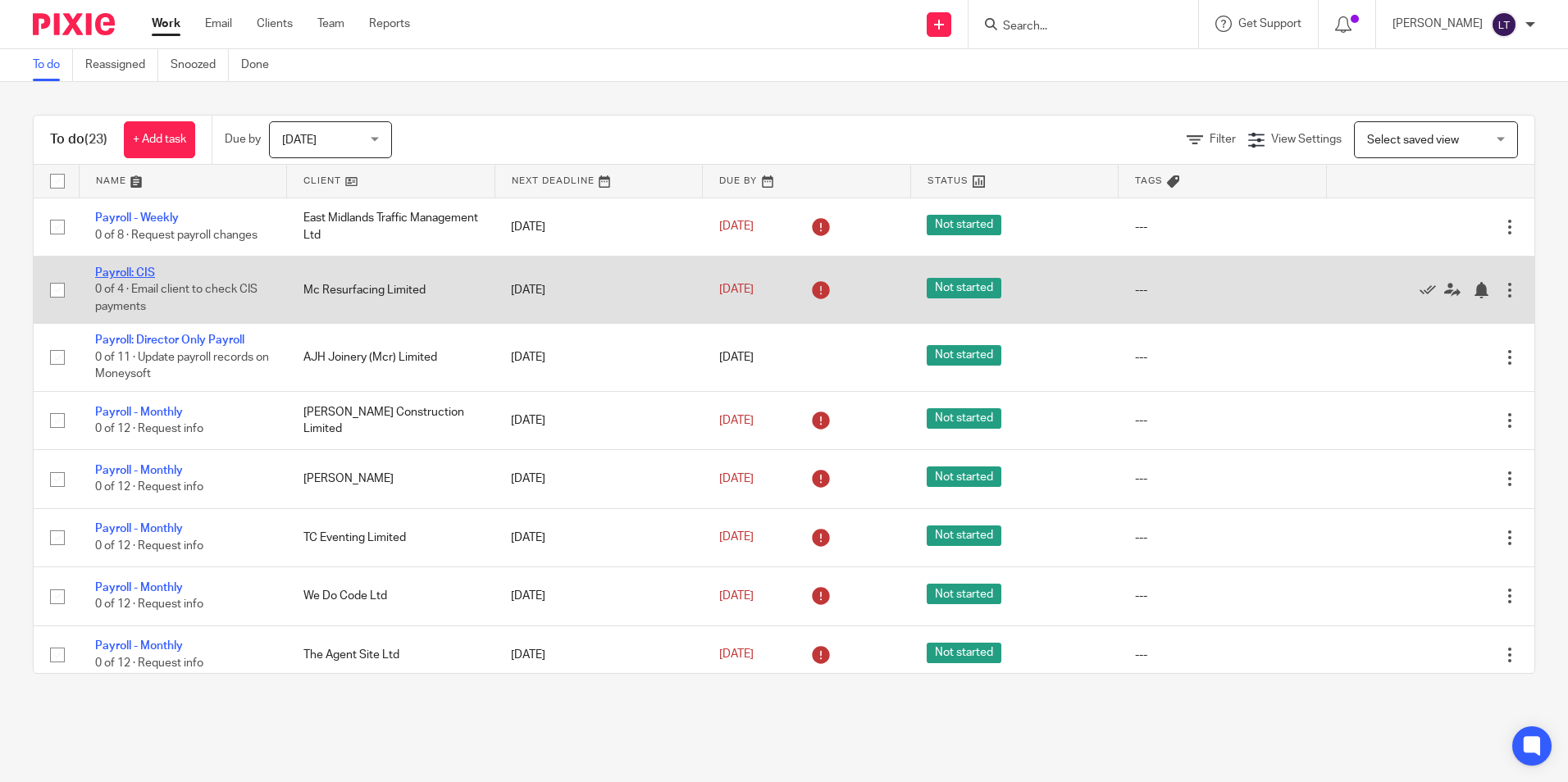
click at [119, 275] on link "Payroll: CIS" at bounding box center [125, 274] width 60 height 12
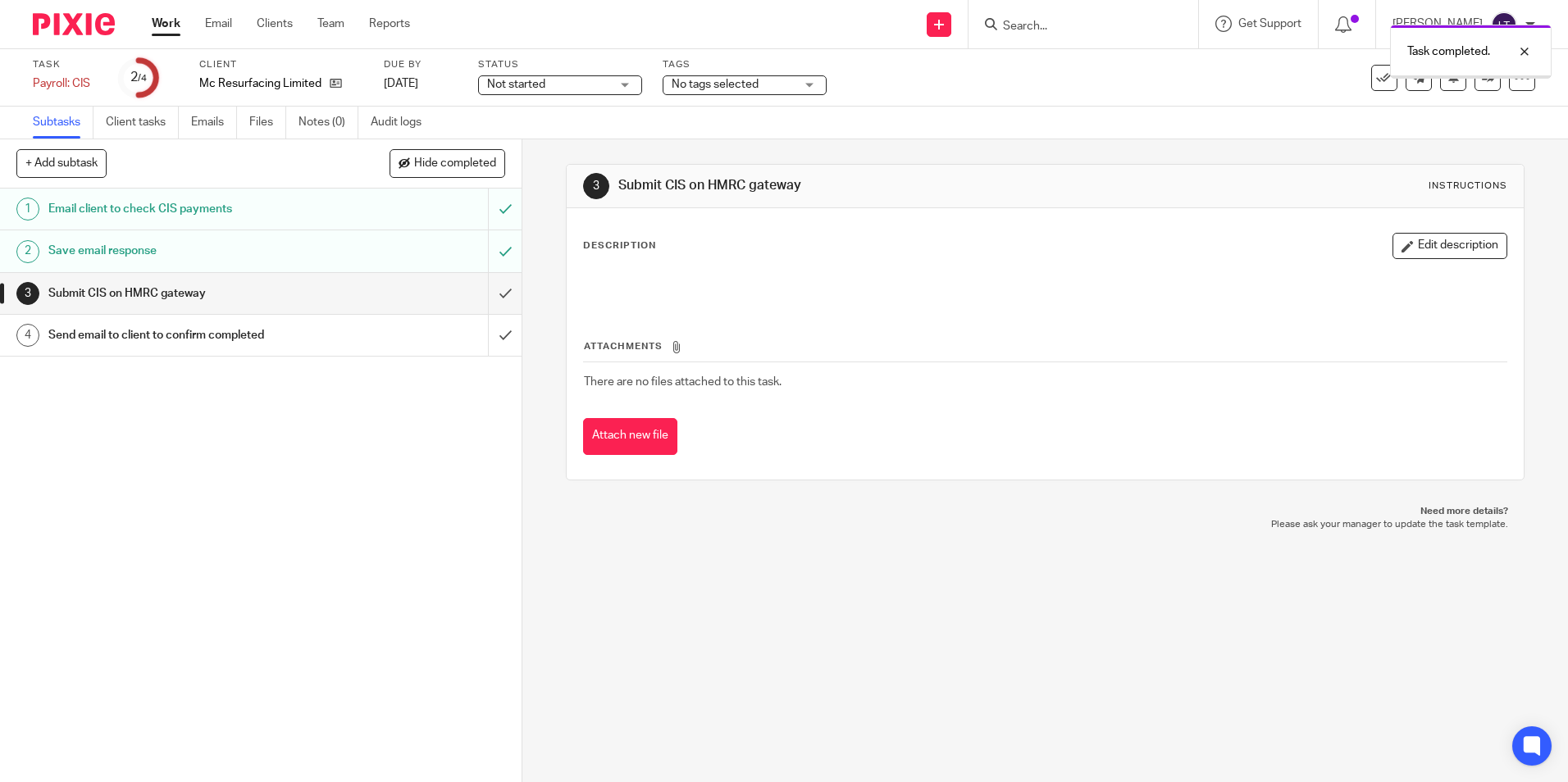
click at [485, 295] on input "submit" at bounding box center [261, 294] width 522 height 41
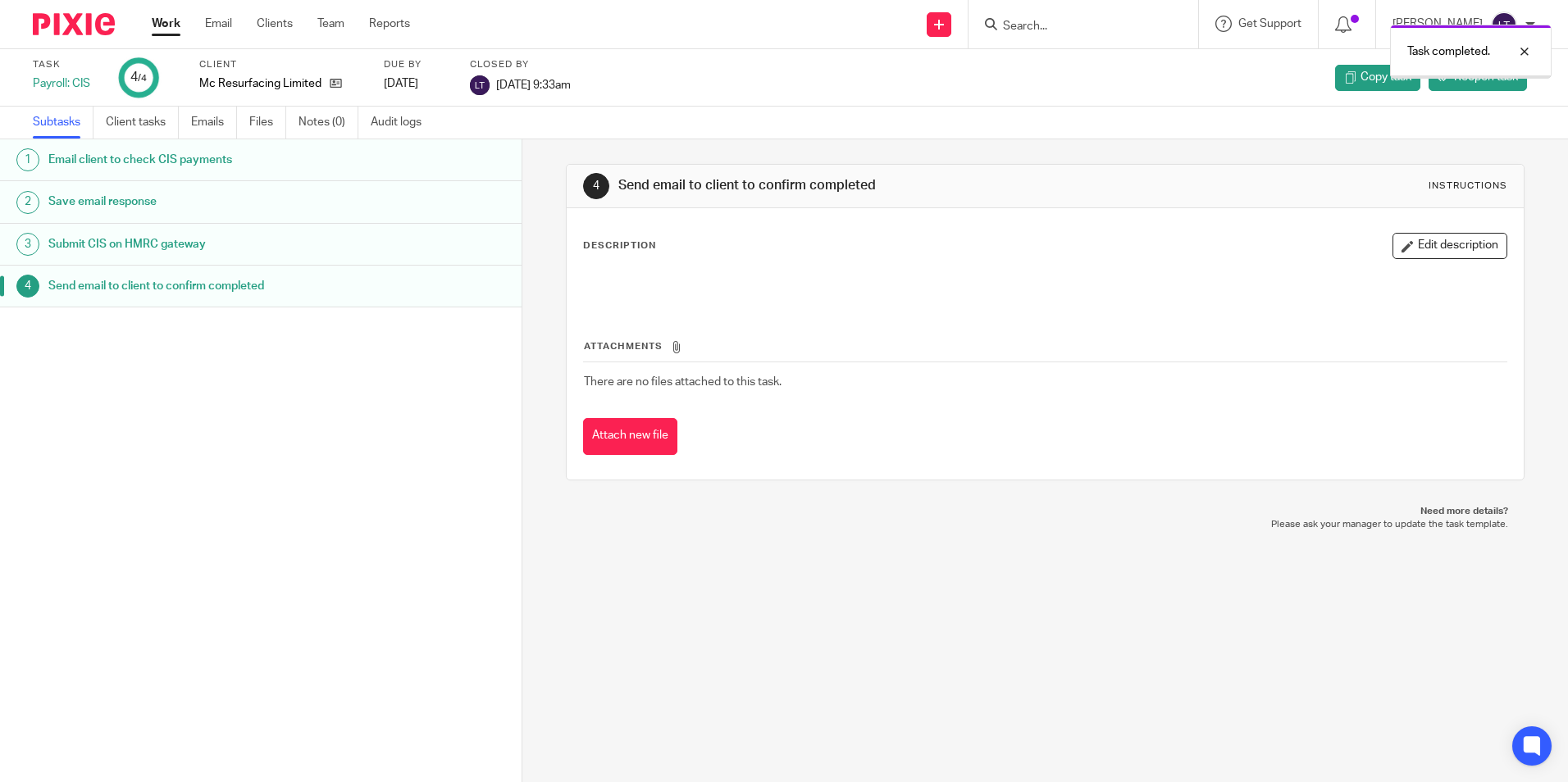
click at [71, 24] on img at bounding box center [74, 24] width 82 height 22
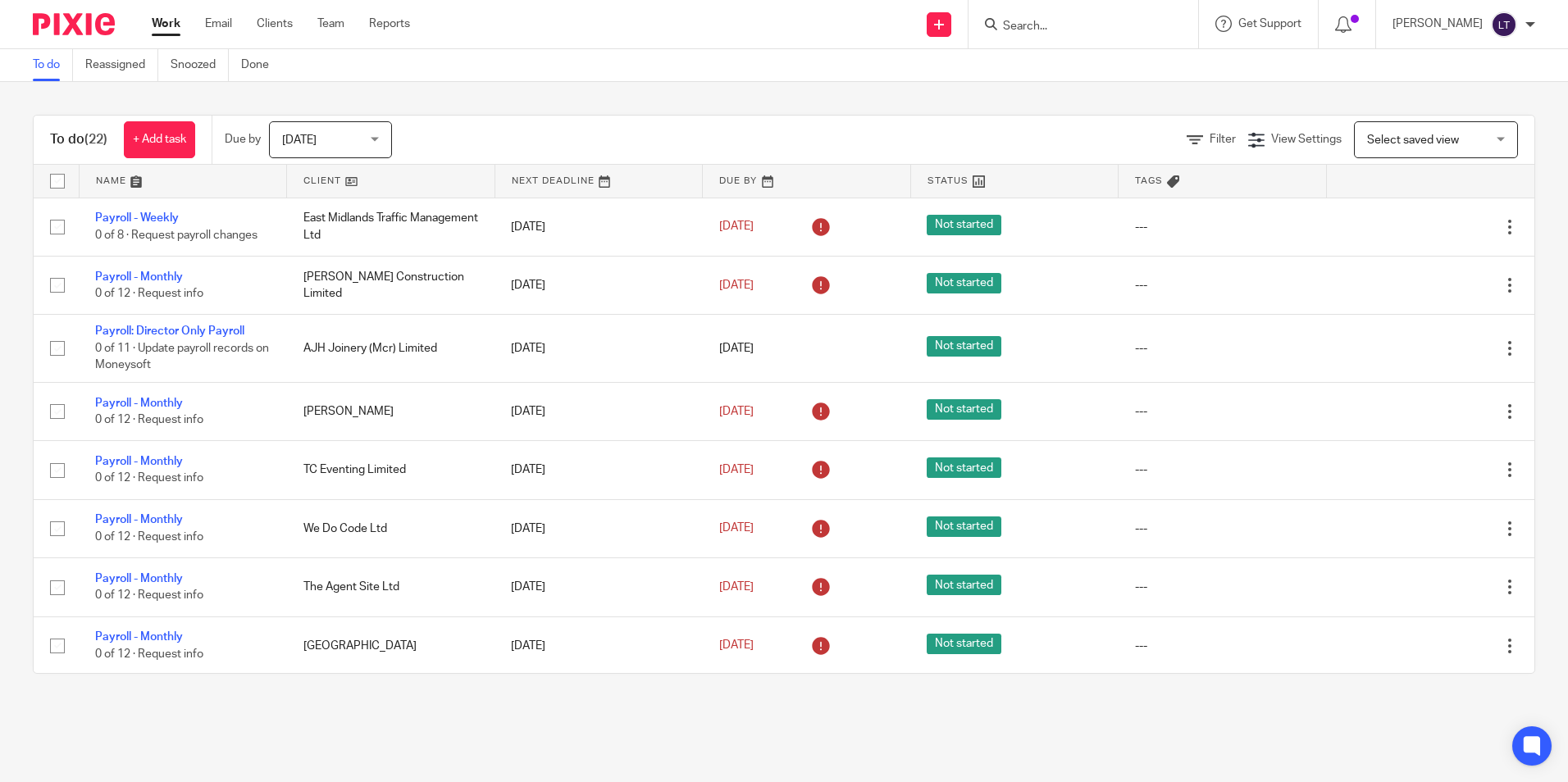
click at [1085, 24] on input "Search" at bounding box center [1075, 26] width 147 height 15
type input "ajh"
click at [1111, 58] on link at bounding box center [1137, 70] width 278 height 38
